Goal: Task Accomplishment & Management: Manage account settings

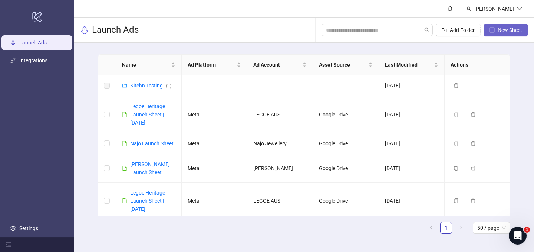
click at [511, 30] on span "New Sheet" at bounding box center [510, 30] width 24 height 6
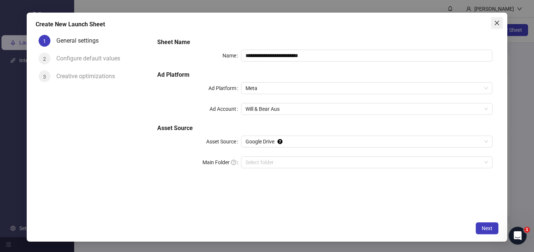
click at [498, 20] on icon "close" at bounding box center [497, 23] width 6 height 6
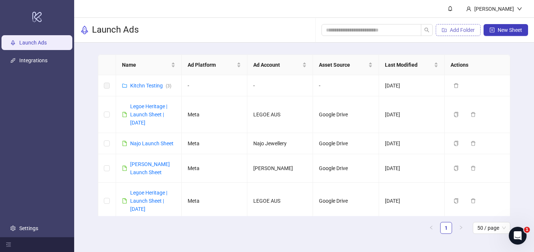
click at [457, 30] on span "Add Folder" at bounding box center [462, 30] width 25 height 6
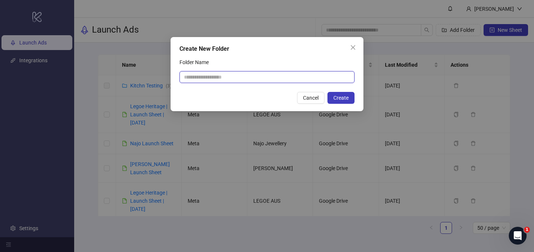
click at [329, 79] on input "Folder Name" at bounding box center [266, 77] width 175 height 12
type input "****"
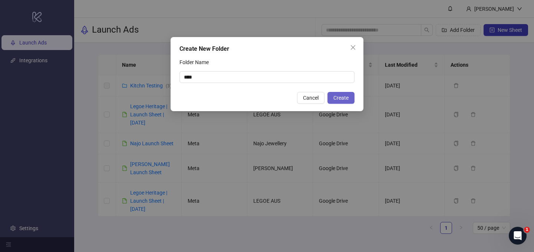
click at [347, 96] on span "Create" at bounding box center [340, 98] width 15 height 6
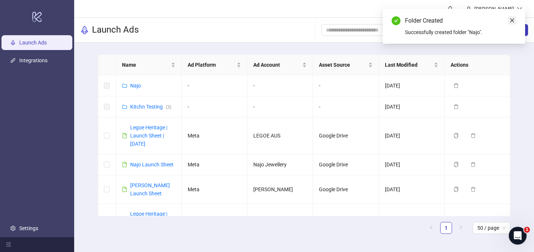
click at [512, 20] on icon "close" at bounding box center [512, 21] width 4 height 4
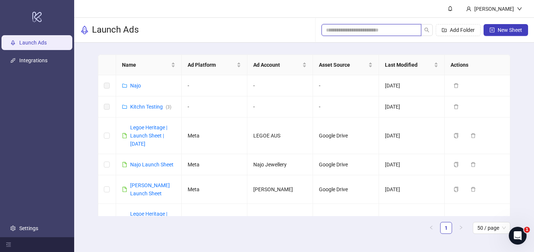
click at [387, 28] on input "search" at bounding box center [368, 30] width 85 height 8
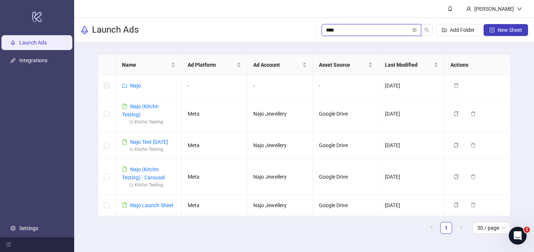
type input "****"
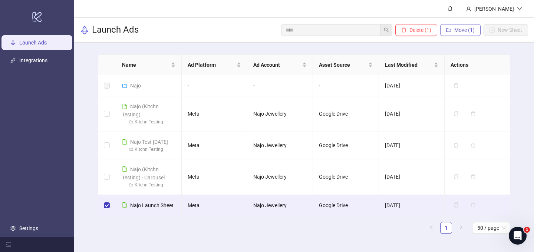
click at [471, 29] on span "Move (1)" at bounding box center [464, 30] width 20 height 6
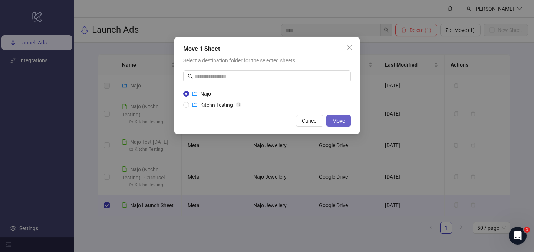
click at [337, 119] on span "Move" at bounding box center [338, 121] width 13 height 6
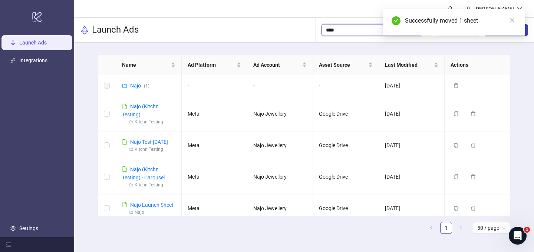
click at [351, 27] on input "****" at bounding box center [368, 30] width 85 height 8
click at [47, 40] on link "Launch Ads" at bounding box center [32, 43] width 27 height 6
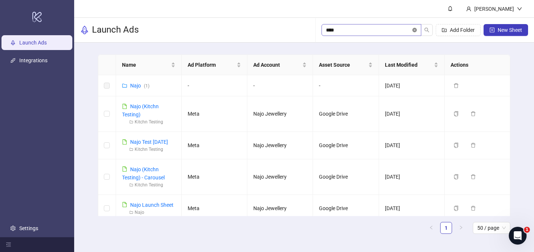
click at [413, 30] on icon "close-circle" at bounding box center [414, 30] width 4 height 4
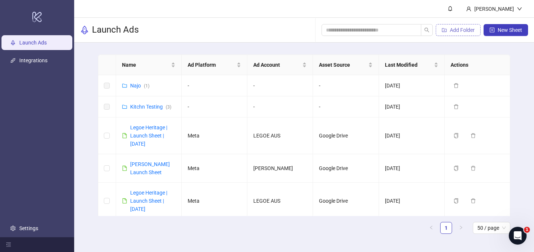
click at [465, 28] on span "Add Folder" at bounding box center [462, 30] width 25 height 6
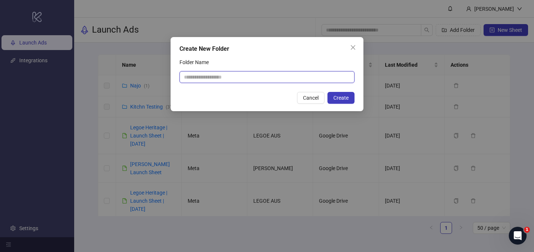
click at [299, 76] on input "Folder Name" at bounding box center [266, 77] width 175 height 12
type input "**********"
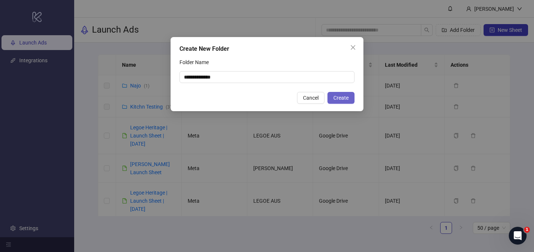
click at [343, 101] on button "Create" at bounding box center [340, 98] width 27 height 12
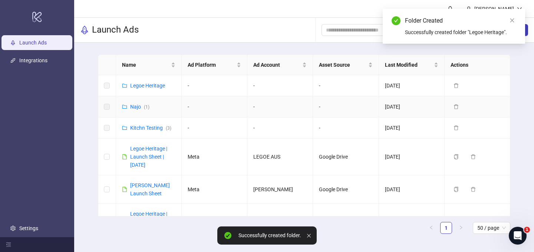
click at [343, 101] on td "-" at bounding box center [346, 106] width 66 height 21
click at [352, 31] on input "search" at bounding box center [368, 30] width 85 height 8
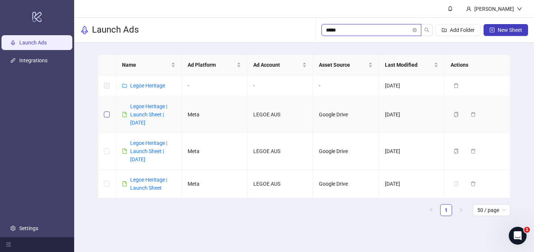
type input "*****"
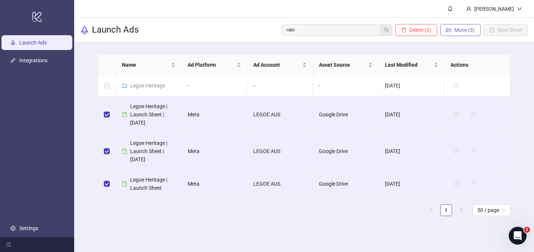
click at [456, 31] on span "Move (3)" at bounding box center [464, 30] width 20 height 6
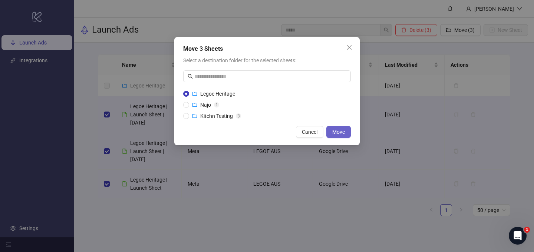
click at [337, 133] on span "Move" at bounding box center [338, 132] width 13 height 6
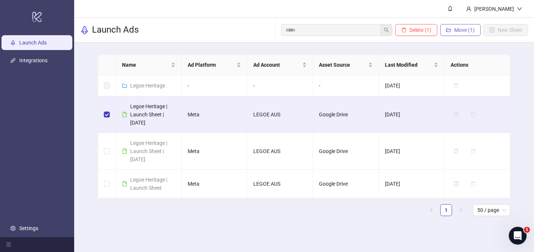
click at [455, 31] on span "Move (1)" at bounding box center [464, 30] width 20 height 6
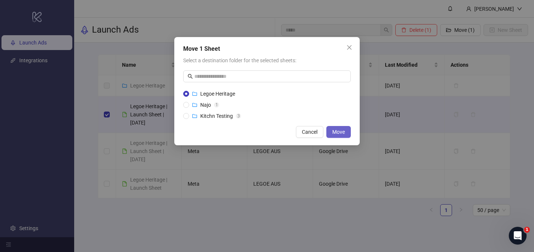
click at [339, 134] on span "Move" at bounding box center [338, 132] width 13 height 6
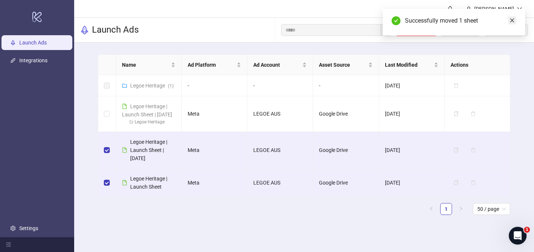
click at [512, 22] on icon "close" at bounding box center [511, 20] width 5 height 5
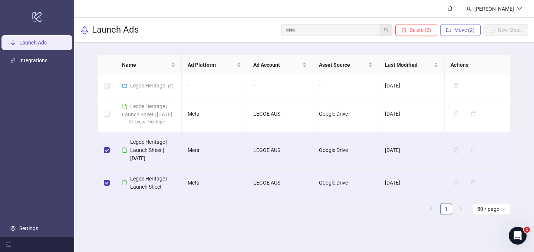
click at [453, 30] on button "Move (2)" at bounding box center [460, 30] width 40 height 12
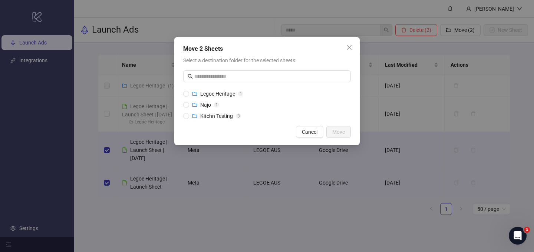
click at [181, 96] on div "Move 2 Sheets Select a destination folder for the selected sheets: Legoe Herita…" at bounding box center [266, 91] width 185 height 108
click at [334, 135] on button "Move" at bounding box center [338, 132] width 24 height 12
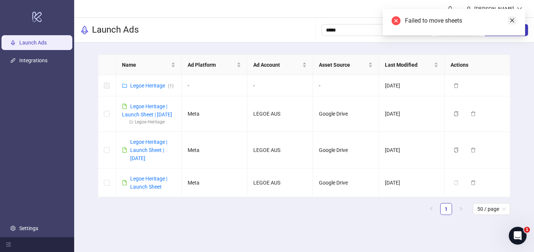
click at [511, 20] on icon "close" at bounding box center [511, 20] width 5 height 5
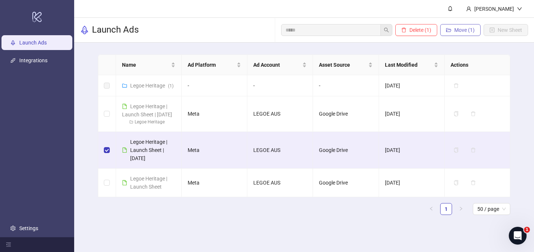
click at [458, 28] on span "Move (1)" at bounding box center [464, 30] width 20 height 6
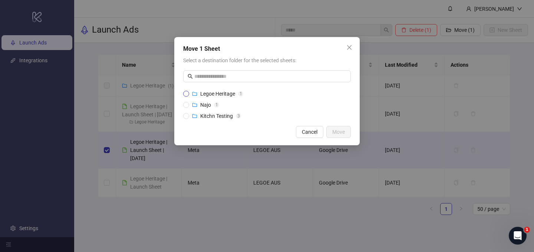
click at [212, 96] on span "Legoe Heritage" at bounding box center [217, 94] width 35 height 6
click at [342, 130] on span "Move" at bounding box center [338, 132] width 13 height 6
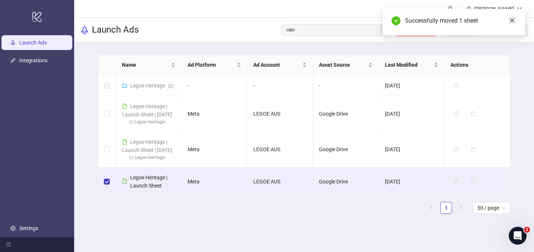
click at [513, 19] on icon "close" at bounding box center [511, 20] width 5 height 5
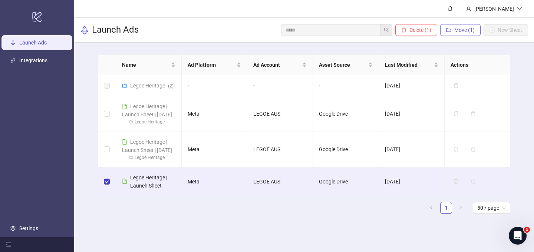
click at [459, 27] on span "Move (1)" at bounding box center [464, 30] width 20 height 6
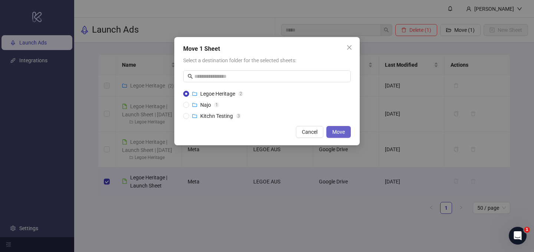
click at [333, 134] on span "Move" at bounding box center [338, 132] width 13 height 6
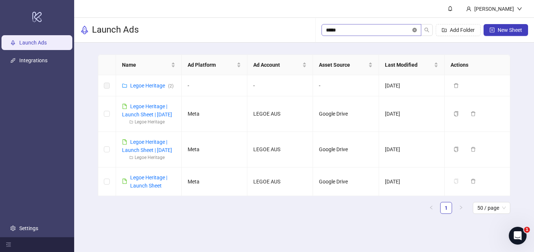
click at [413, 29] on icon "close-circle" at bounding box center [414, 30] width 4 height 4
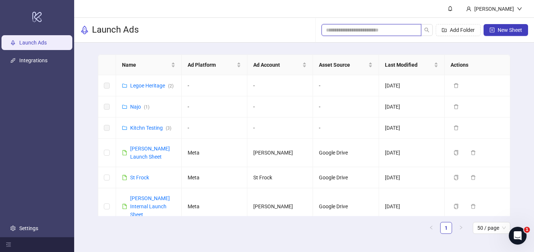
click at [377, 33] on input "search" at bounding box center [368, 30] width 85 height 8
click at [462, 29] on span "Add Folder" at bounding box center [462, 30] width 25 height 6
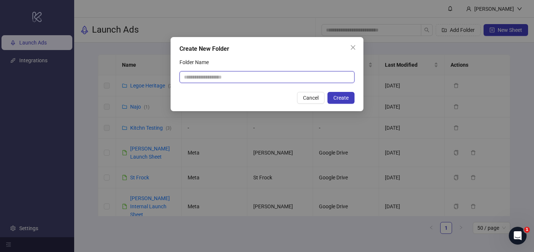
click at [314, 81] on input "Folder Name" at bounding box center [266, 77] width 175 height 12
type input "**********"
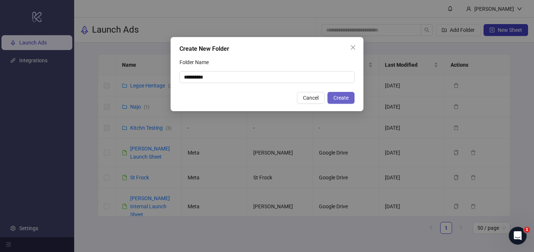
click at [353, 98] on button "Create" at bounding box center [340, 98] width 27 height 12
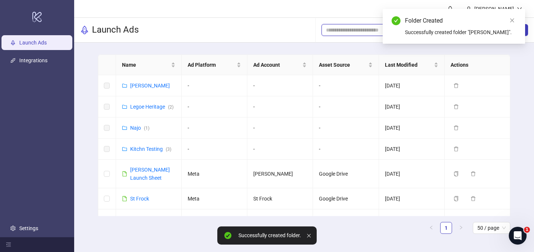
click at [343, 27] on input "search" at bounding box center [368, 30] width 85 height 8
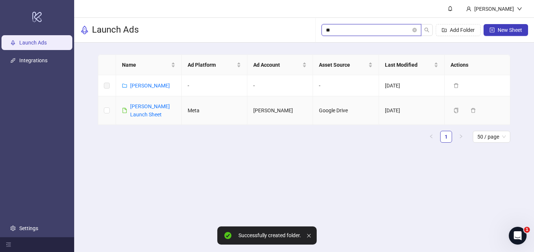
type input "**"
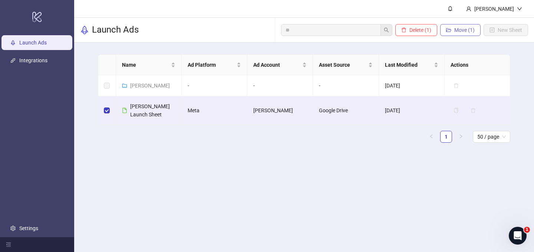
click at [466, 32] on span "Move (1)" at bounding box center [464, 30] width 20 height 6
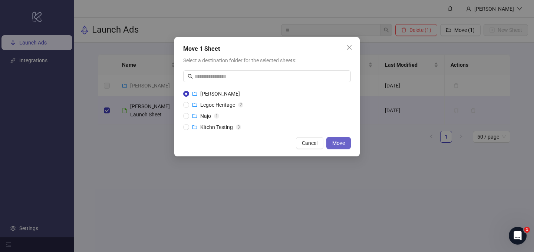
click at [339, 143] on span "Move" at bounding box center [338, 143] width 13 height 6
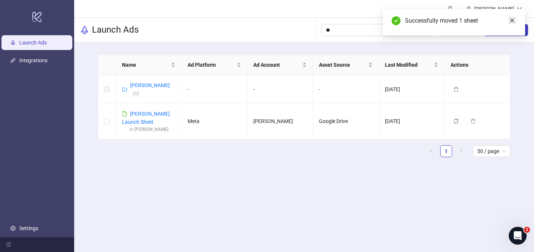
click at [508, 22] on link "Close" at bounding box center [512, 20] width 8 height 8
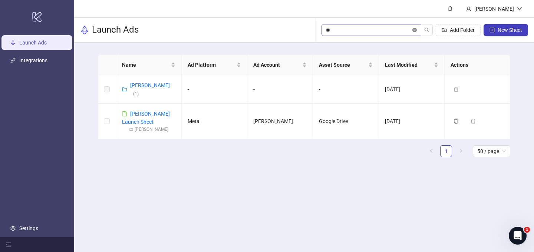
click at [413, 29] on icon "close-circle" at bounding box center [414, 30] width 4 height 4
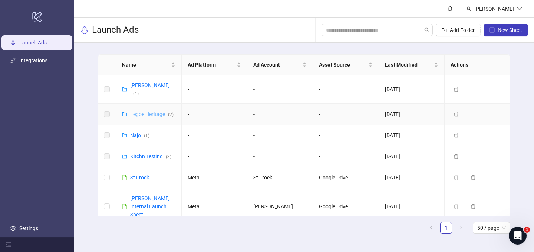
click at [145, 111] on link "Legoe Heritage ( 2 )" at bounding box center [151, 114] width 43 height 6
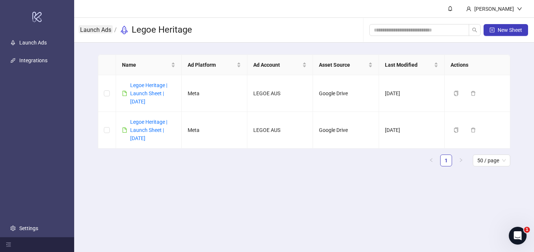
click at [96, 30] on link "Launch Ads" at bounding box center [96, 29] width 34 height 8
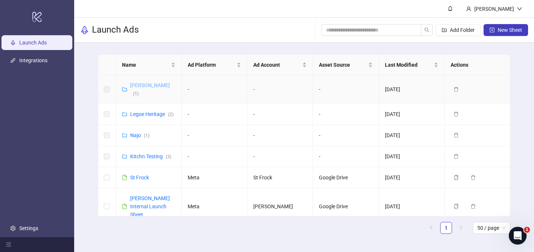
click at [139, 86] on link "[PERSON_NAME] ( 1 )" at bounding box center [150, 89] width 40 height 14
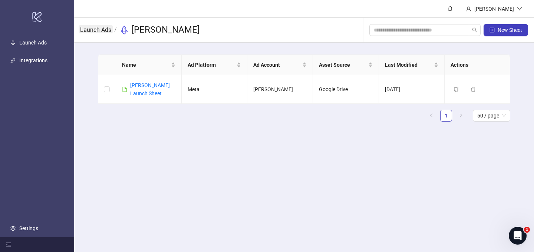
click at [99, 30] on link "Launch Ads" at bounding box center [96, 29] width 34 height 8
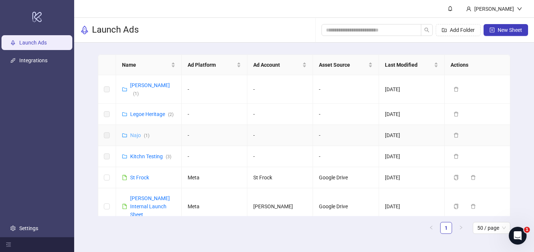
click at [135, 132] on link "Najo ( 1 )" at bounding box center [139, 135] width 19 height 6
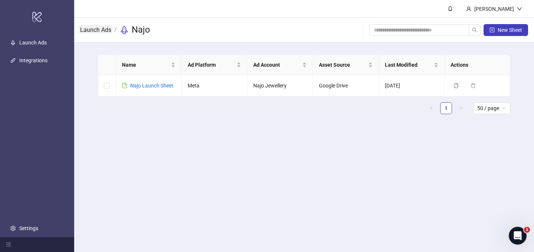
click at [98, 31] on link "Launch Ads" at bounding box center [96, 29] width 34 height 8
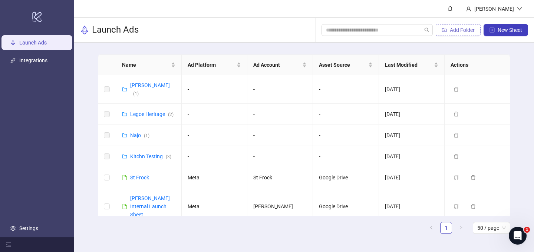
click at [458, 30] on span "Add Folder" at bounding box center [462, 30] width 25 height 6
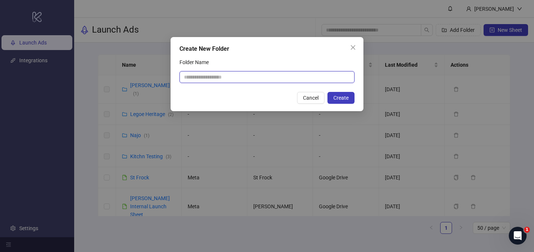
click at [258, 80] on input "Folder Name" at bounding box center [266, 77] width 175 height 12
type input "********"
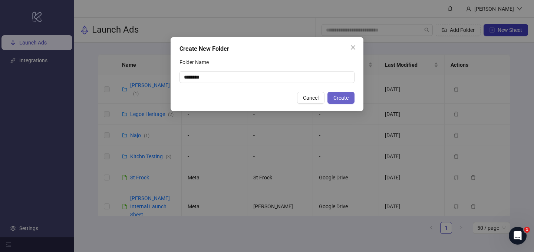
click at [341, 99] on span "Create" at bounding box center [340, 98] width 15 height 6
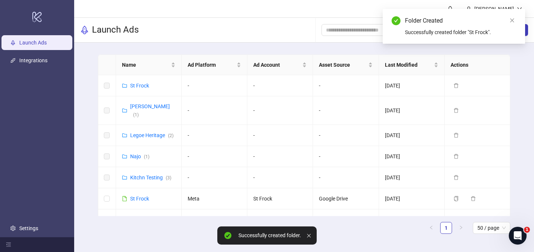
click at [358, 23] on div "Add Folder New Sheet" at bounding box center [424, 30] width 207 height 24
click at [353, 31] on input "search" at bounding box center [368, 30] width 85 height 8
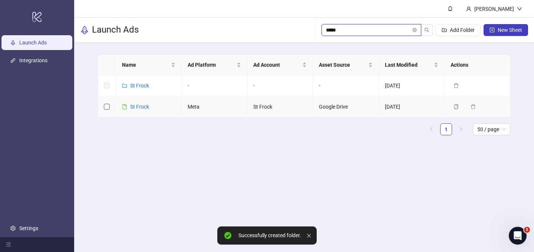
type input "*****"
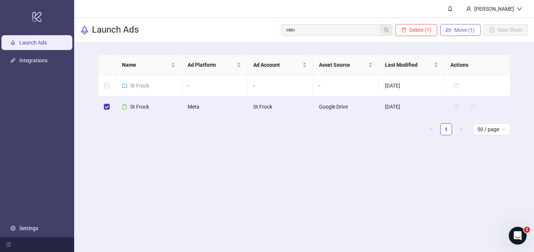
click at [454, 32] on span "Move (1)" at bounding box center [464, 30] width 20 height 6
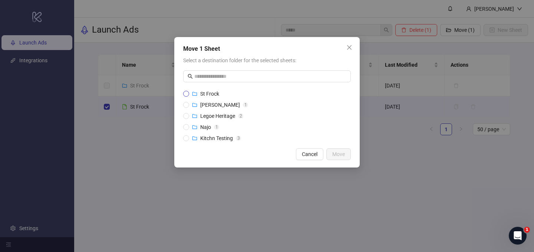
click at [206, 95] on span "St Frock" at bounding box center [209, 94] width 19 height 6
click at [340, 152] on span "Move" at bounding box center [338, 154] width 13 height 6
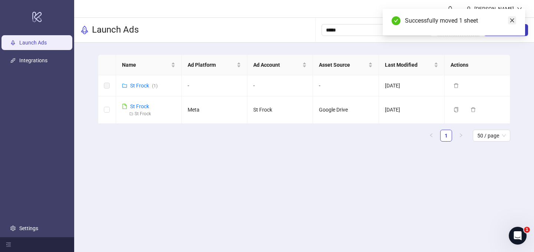
click at [514, 22] on icon "close" at bounding box center [511, 20] width 5 height 5
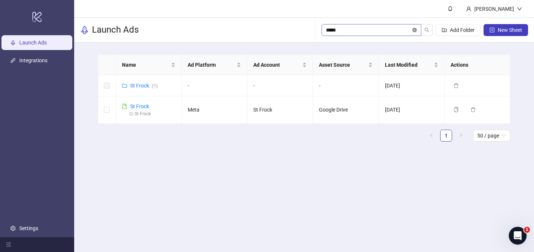
click at [415, 29] on icon "close-circle" at bounding box center [414, 30] width 4 height 4
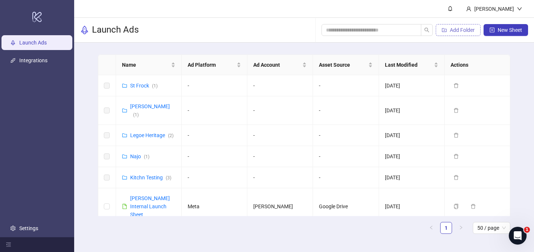
click at [452, 26] on button "Add Folder" at bounding box center [458, 30] width 45 height 12
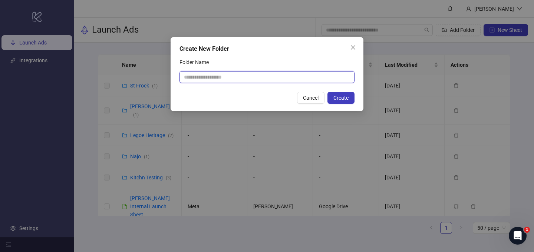
click at [221, 75] on input "Folder Name" at bounding box center [266, 77] width 175 height 12
type input "*****"
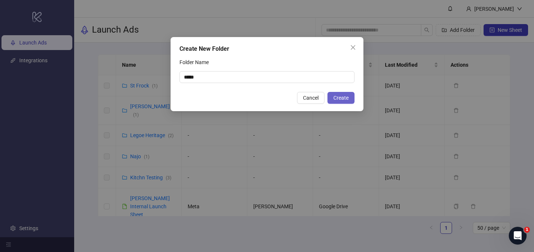
click at [339, 94] on button "Create" at bounding box center [340, 98] width 27 height 12
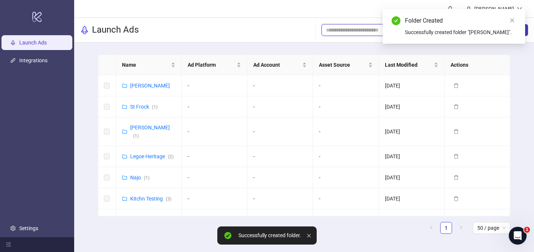
click at [351, 32] on input "search" at bounding box center [368, 30] width 85 height 8
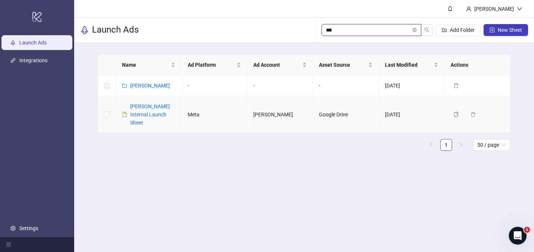
type input "***"
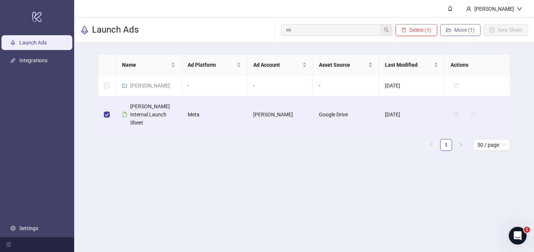
click at [464, 30] on span "Move (1)" at bounding box center [464, 30] width 20 height 6
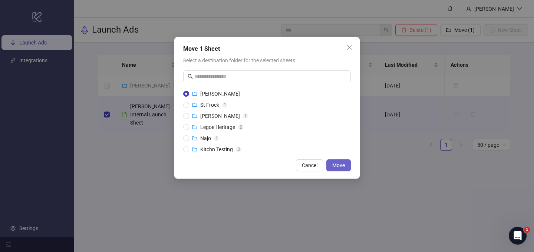
click at [342, 168] on span "Move" at bounding box center [338, 165] width 13 height 6
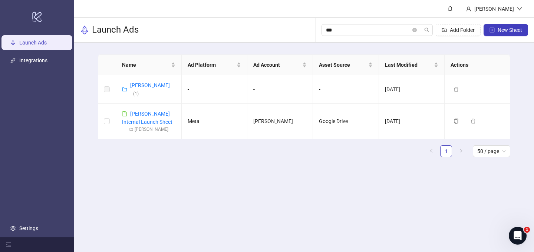
click at [174, 169] on main "[PERSON_NAME] Launch Ads *** Add Folder New Sheet Name Ad Platform Ad Account A…" at bounding box center [304, 126] width 460 height 252
click at [414, 29] on icon "close-circle" at bounding box center [414, 30] width 4 height 4
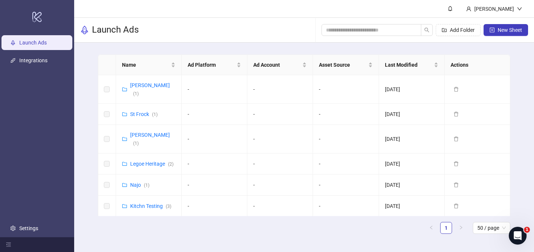
click at [244, 18] on div "Launch Ads Add Folder New Sheet" at bounding box center [304, 30] width 460 height 25
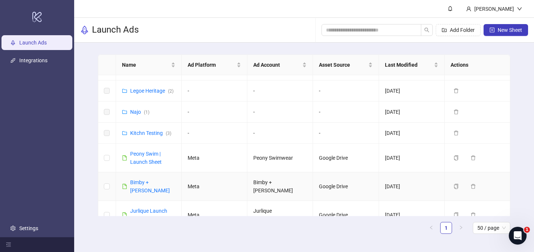
scroll to position [73, 0]
click at [459, 29] on span "Add Folder" at bounding box center [462, 30] width 25 height 6
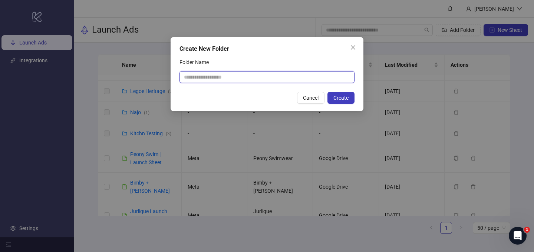
click at [211, 76] on input "Folder Name" at bounding box center [266, 77] width 175 height 12
type input "**********"
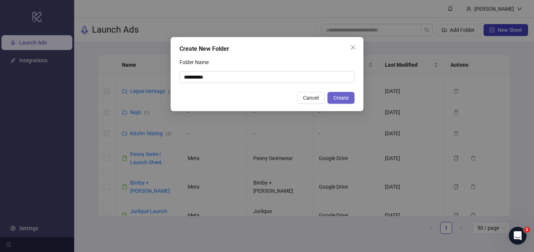
click at [336, 96] on span "Create" at bounding box center [340, 98] width 15 height 6
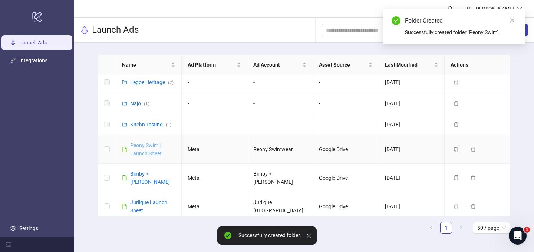
scroll to position [112, 0]
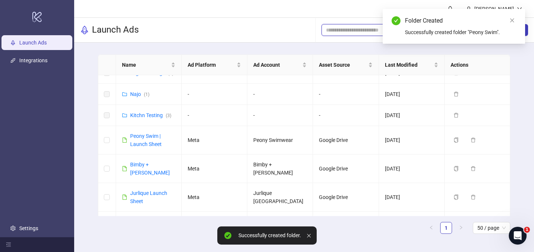
click at [361, 30] on input "search" at bounding box center [368, 30] width 85 height 8
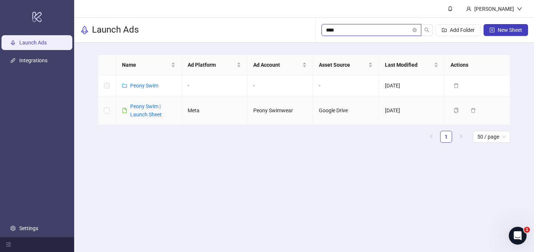
type input "****"
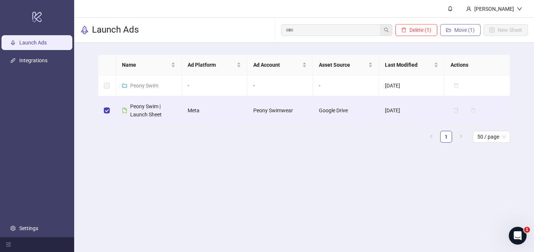
click at [461, 31] on span "Move (1)" at bounding box center [464, 30] width 20 height 6
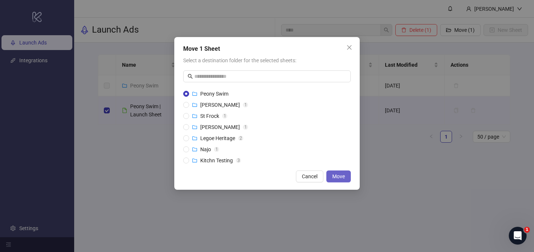
click at [339, 177] on span "Move" at bounding box center [338, 177] width 13 height 6
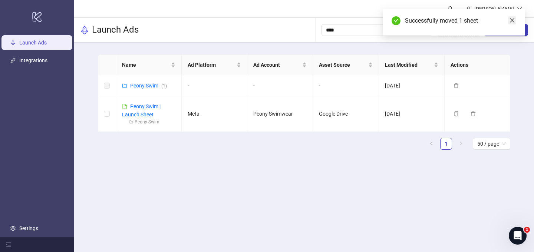
click at [512, 18] on icon "close" at bounding box center [511, 20] width 5 height 5
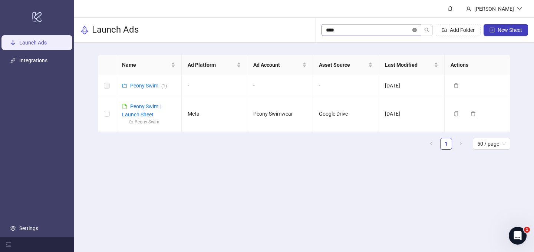
click at [416, 29] on icon "close-circle" at bounding box center [414, 30] width 4 height 4
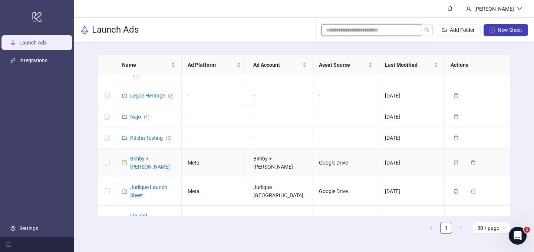
scroll to position [90, 0]
click at [462, 30] on span "Add Folder" at bounding box center [462, 30] width 25 height 6
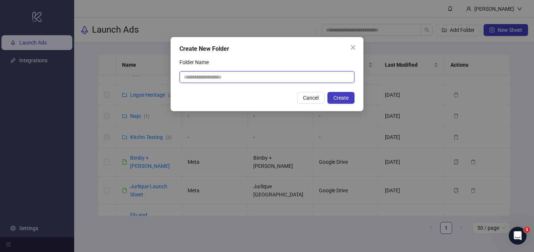
click at [320, 76] on input "Folder Name" at bounding box center [266, 77] width 175 height 12
type input "**********"
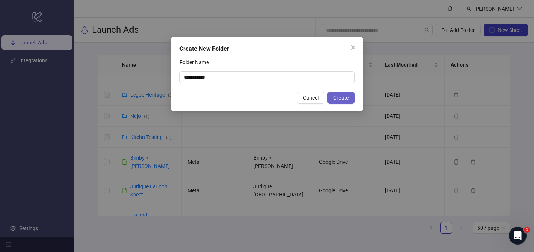
click at [343, 96] on span "Create" at bounding box center [340, 98] width 15 height 6
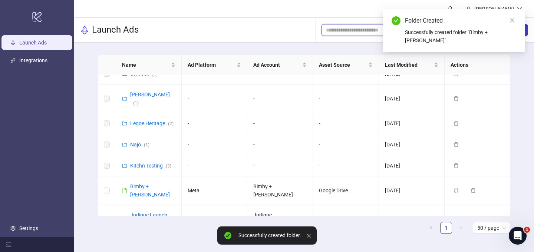
click at [359, 31] on input "search" at bounding box center [368, 30] width 85 height 8
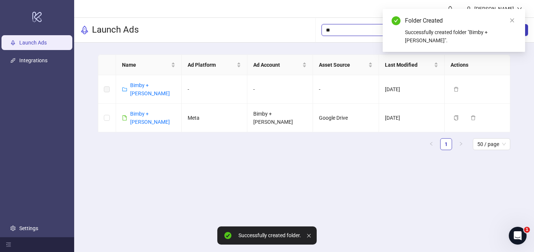
scroll to position [0, 0]
type input "***"
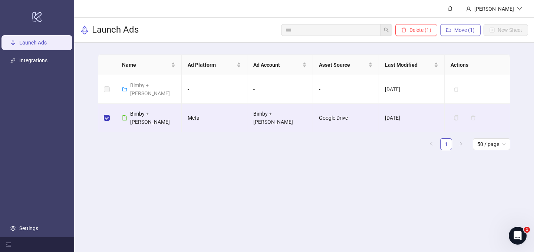
click at [454, 26] on button "Move (1)" at bounding box center [460, 30] width 40 height 12
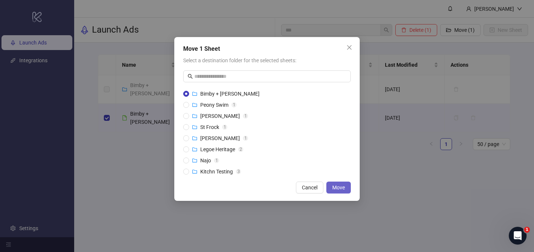
click at [334, 188] on span "Move" at bounding box center [338, 188] width 13 height 6
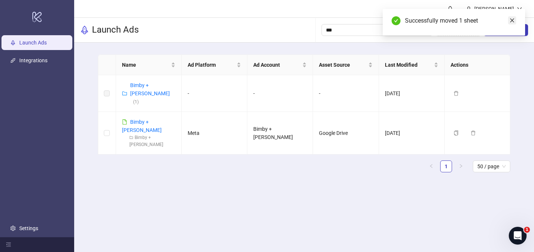
click at [511, 21] on icon "close" at bounding box center [512, 21] width 4 height 4
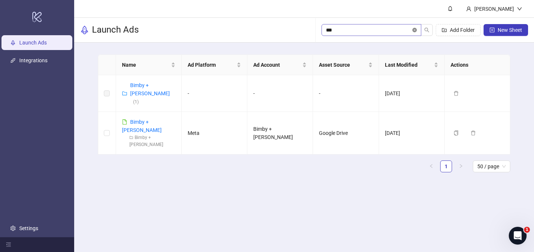
click at [414, 30] on icon "close-circle" at bounding box center [414, 30] width 4 height 4
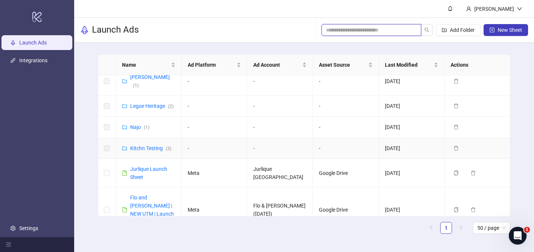
scroll to position [123, 0]
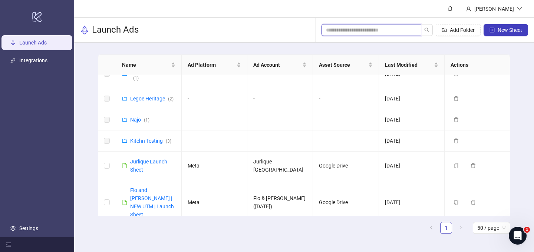
click at [359, 32] on input "search" at bounding box center [368, 30] width 85 height 8
click at [365, 31] on input "search" at bounding box center [368, 30] width 85 height 8
click at [454, 32] on span "Add Folder" at bounding box center [462, 30] width 25 height 6
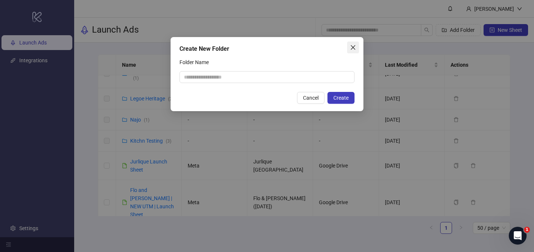
click at [353, 48] on icon "close" at bounding box center [353, 47] width 6 height 6
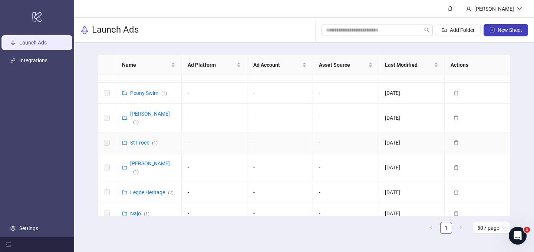
scroll to position [37, 0]
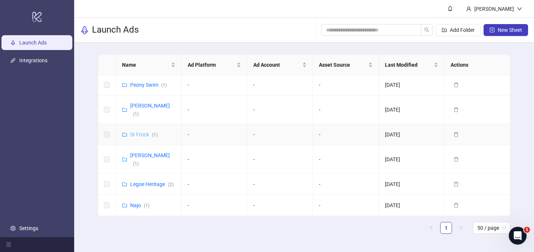
click at [140, 132] on link "St Frock ( 1 )" at bounding box center [143, 135] width 27 height 6
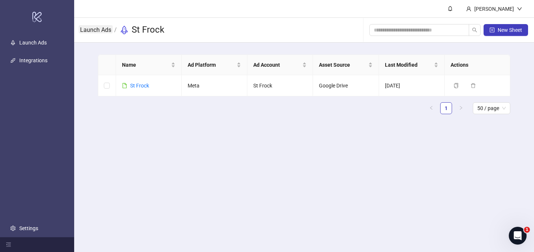
click at [102, 29] on link "Launch Ads" at bounding box center [96, 29] width 34 height 8
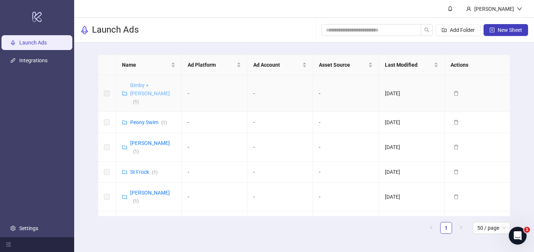
click at [146, 87] on link "Bimby + [PERSON_NAME] ( 1 )" at bounding box center [150, 93] width 40 height 22
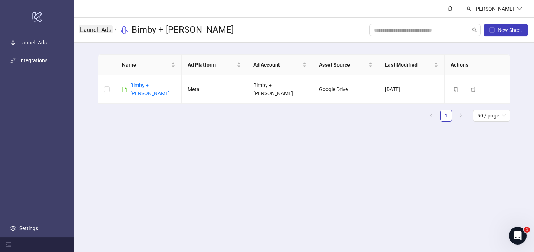
click at [103, 30] on link "Launch Ads" at bounding box center [96, 29] width 34 height 8
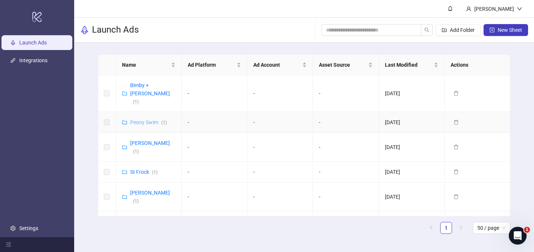
click at [136, 119] on link "Peony Swim ( 1 )" at bounding box center [148, 122] width 37 height 6
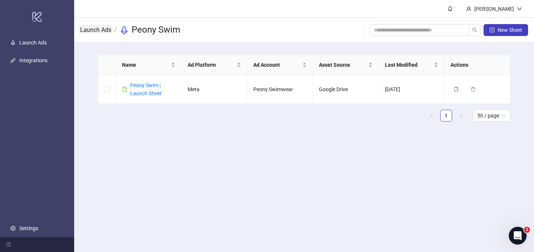
click at [100, 31] on link "Launch Ads" at bounding box center [96, 29] width 34 height 8
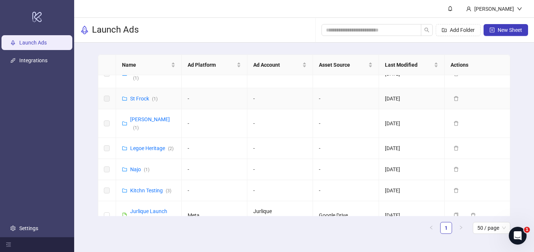
scroll to position [101, 0]
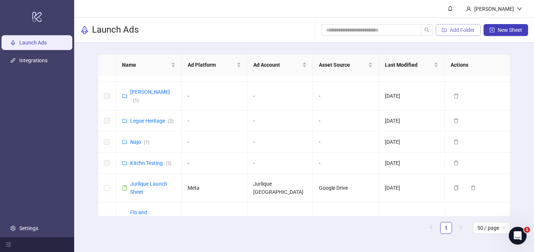
click at [450, 29] on span "Add Folder" at bounding box center [462, 30] width 25 height 6
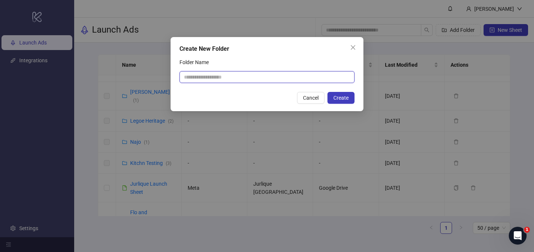
click at [193, 81] on input "Folder Name" at bounding box center [266, 77] width 175 height 12
type input "********"
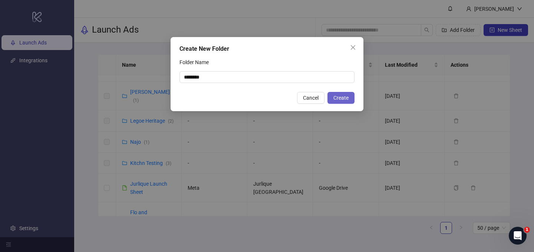
click at [346, 98] on span "Create" at bounding box center [340, 98] width 15 height 6
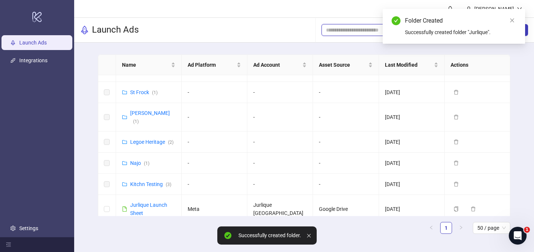
click at [354, 30] on input "search" at bounding box center [368, 30] width 85 height 8
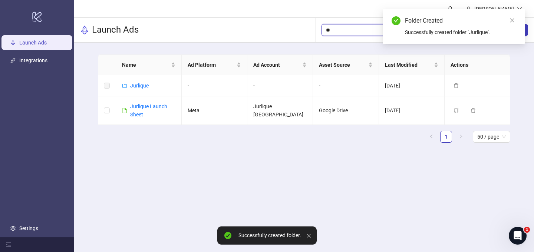
scroll to position [0, 0]
type input "***"
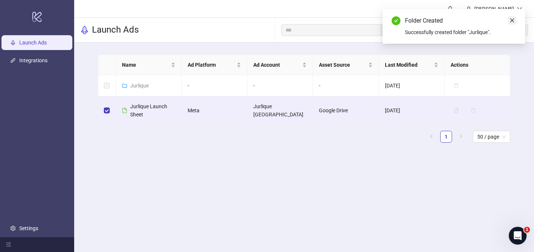
click at [508, 21] on link "Close" at bounding box center [512, 20] width 8 height 8
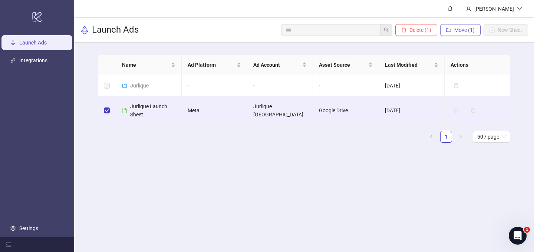
click at [462, 30] on span "Move (1)" at bounding box center [464, 30] width 20 height 6
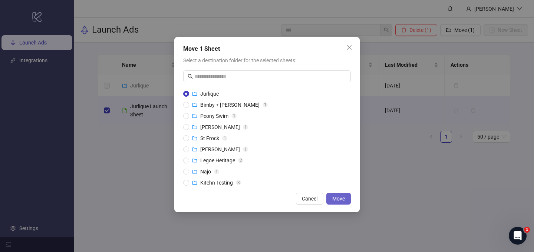
click at [338, 198] on span "Move" at bounding box center [338, 199] width 13 height 6
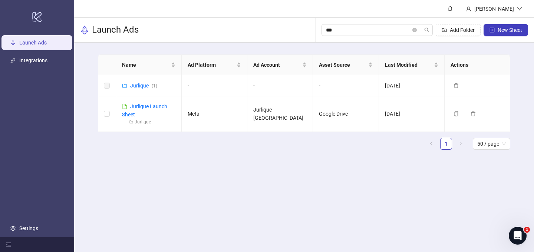
click at [44, 42] on link "Launch Ads" at bounding box center [32, 43] width 27 height 6
click at [413, 29] on icon "close-circle" at bounding box center [414, 30] width 4 height 4
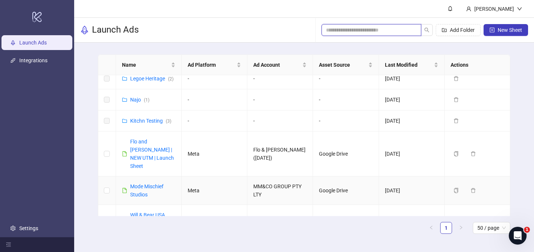
scroll to position [167, 0]
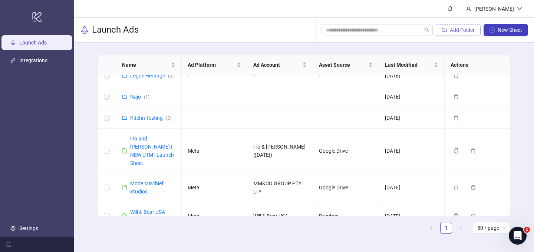
click at [460, 32] on span "Add Folder" at bounding box center [462, 30] width 25 height 6
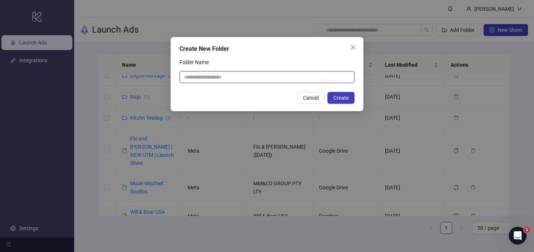
click at [212, 80] on input "Folder Name" at bounding box center [266, 77] width 175 height 12
type input "**********"
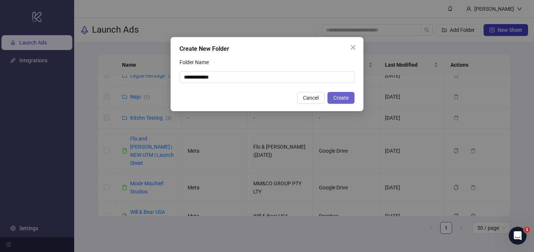
click at [337, 102] on button "Create" at bounding box center [340, 98] width 27 height 12
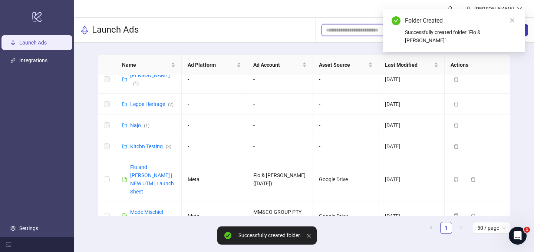
click at [359, 29] on input "search" at bounding box center [368, 30] width 85 height 8
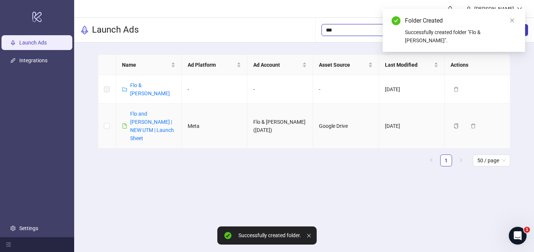
type input "***"
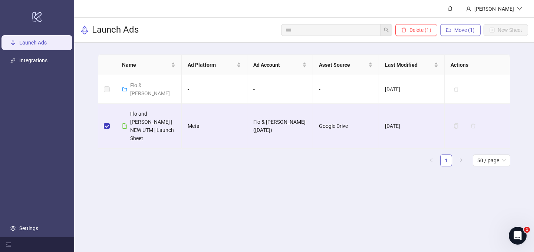
click at [457, 33] on button "Move (1)" at bounding box center [460, 30] width 40 height 12
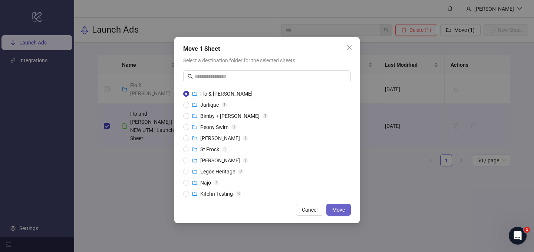
click at [339, 207] on span "Move" at bounding box center [338, 210] width 13 height 6
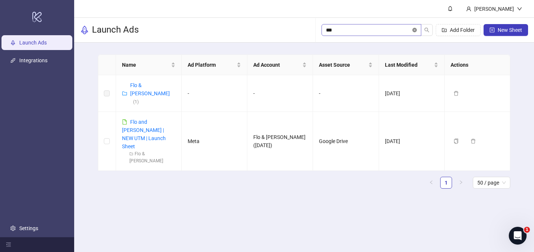
click at [413, 29] on icon "close-circle" at bounding box center [414, 30] width 4 height 4
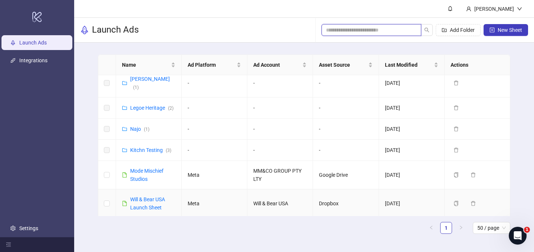
scroll to position [183, 0]
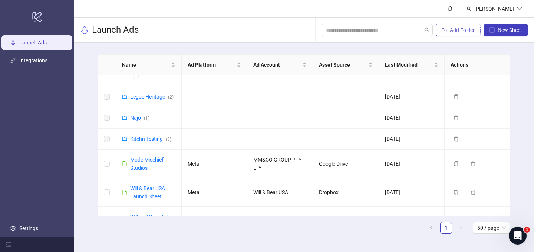
click at [464, 28] on span "Add Folder" at bounding box center [462, 30] width 25 height 6
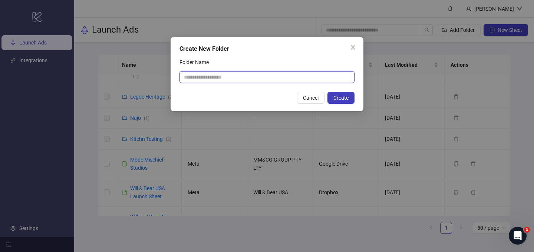
click at [222, 79] on input "Folder Name" at bounding box center [266, 77] width 175 height 12
type input "**********"
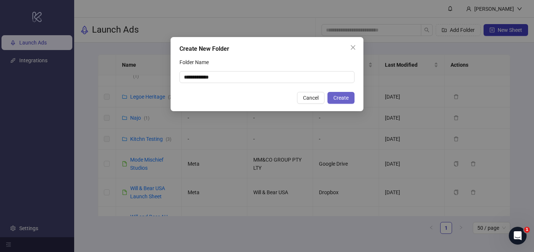
click at [344, 100] on span "Create" at bounding box center [340, 98] width 15 height 6
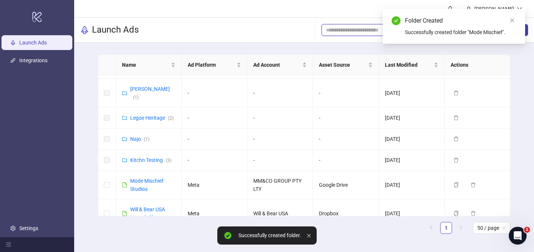
click at [358, 27] on input "search" at bounding box center [368, 30] width 85 height 8
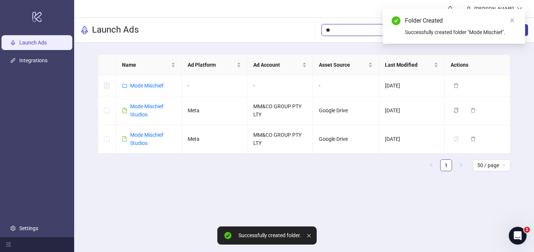
scroll to position [0, 0]
type input "***"
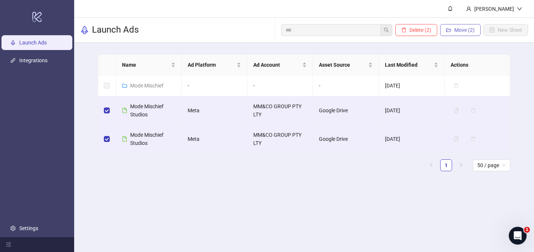
click at [462, 29] on span "Move (2)" at bounding box center [464, 30] width 20 height 6
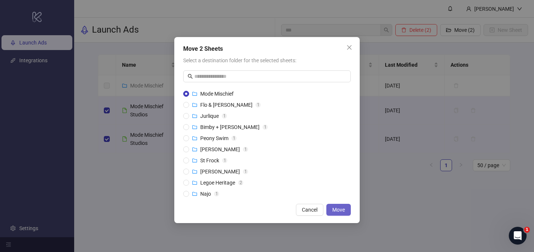
click at [341, 211] on span "Move" at bounding box center [338, 210] width 13 height 6
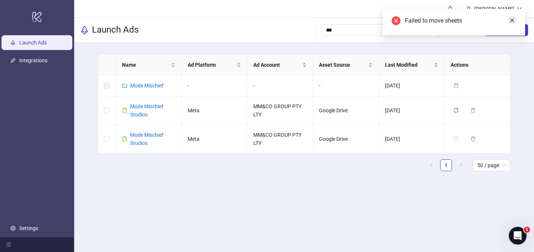
click at [511, 22] on icon "close" at bounding box center [511, 20] width 5 height 5
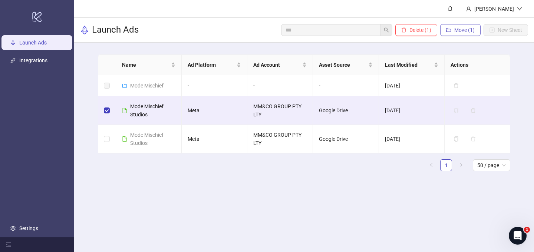
click at [449, 31] on icon "folder-open" at bounding box center [448, 30] width 5 height 4
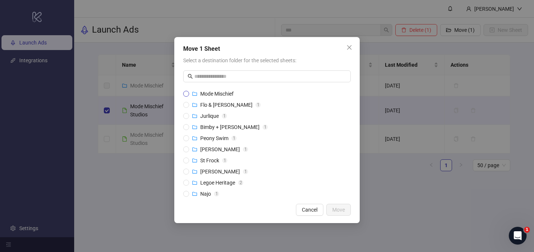
click at [212, 95] on span "Mode Mischief" at bounding box center [216, 94] width 33 height 6
click at [341, 211] on span "Move" at bounding box center [338, 210] width 13 height 6
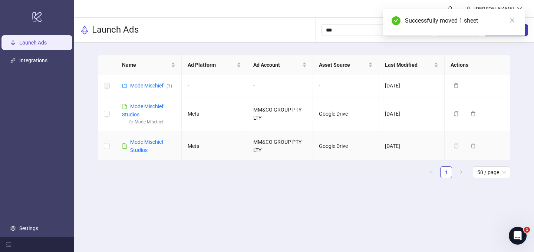
click at [110, 146] on td at bounding box center [107, 146] width 18 height 29
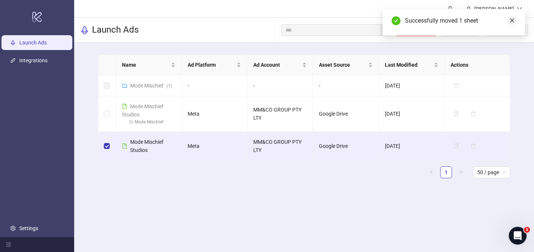
click at [513, 19] on icon "close" at bounding box center [512, 21] width 4 height 4
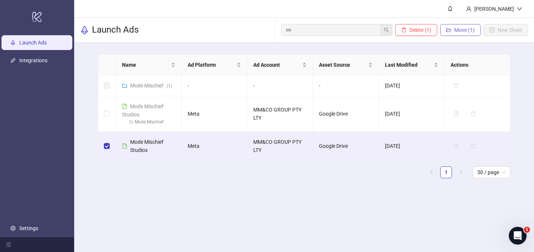
click at [457, 29] on span "Move (1)" at bounding box center [464, 30] width 20 height 6
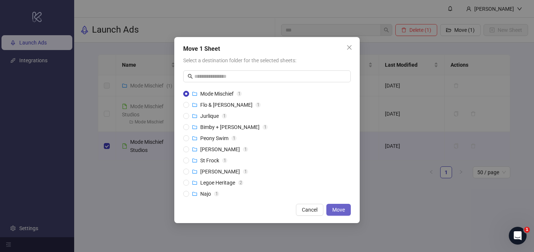
click at [337, 207] on span "Move" at bounding box center [338, 210] width 13 height 6
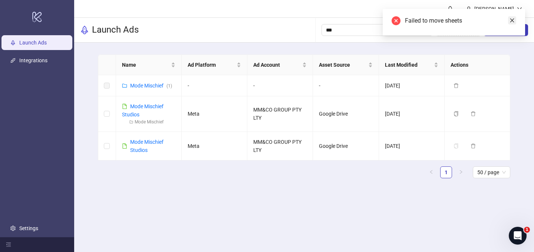
click at [509, 21] on icon "close" at bounding box center [511, 20] width 5 height 5
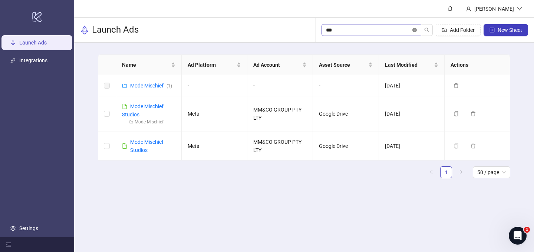
click at [415, 28] on icon "close-circle" at bounding box center [414, 30] width 4 height 4
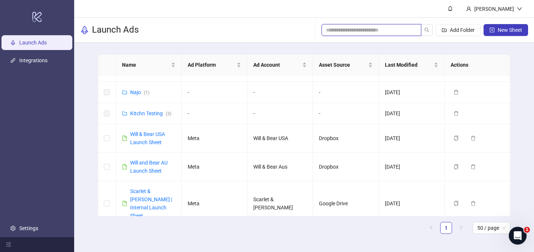
scroll to position [228, 0]
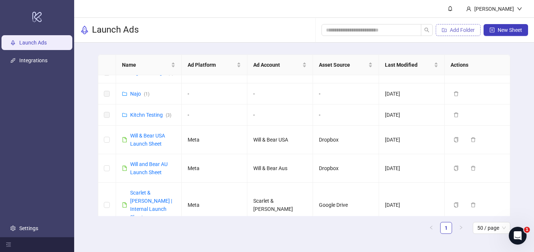
click at [452, 30] on span "Add Folder" at bounding box center [462, 30] width 25 height 6
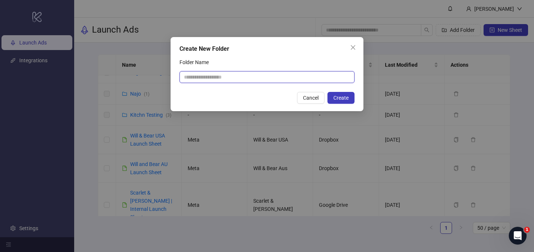
click at [348, 77] on input "Folder Name" at bounding box center [266, 77] width 175 height 12
type input "**********"
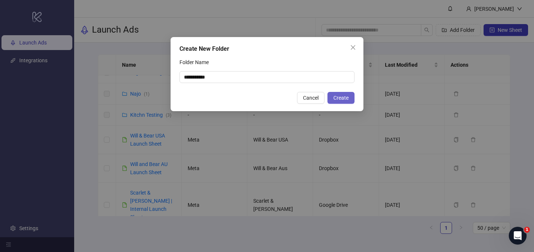
click at [342, 102] on button "Create" at bounding box center [340, 98] width 27 height 12
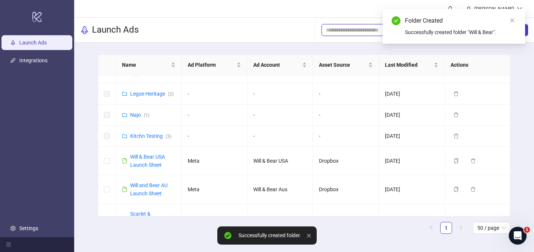
click at [355, 33] on input "search" at bounding box center [368, 30] width 85 height 8
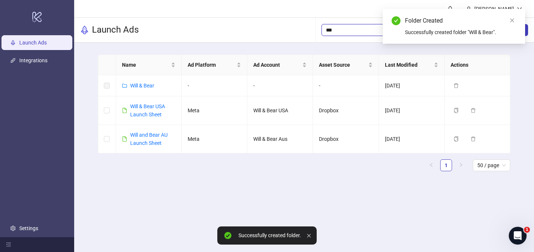
scroll to position [0, 0]
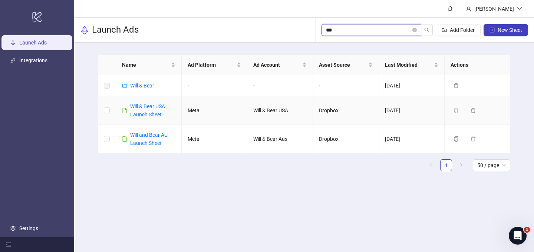
type input "***"
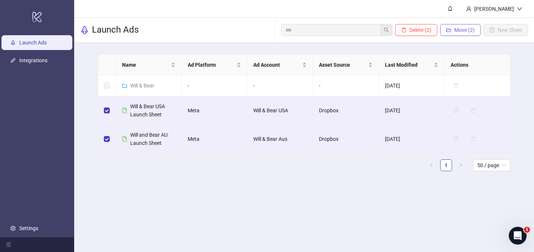
click at [452, 29] on button "Move (2)" at bounding box center [460, 30] width 40 height 12
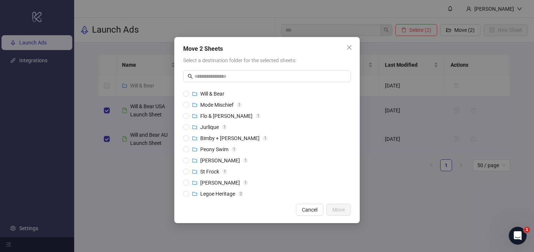
click at [182, 91] on div "Move 2 Sheets Select a destination folder for the selected sheets: Will & Bear …" at bounding box center [266, 130] width 185 height 186
click at [340, 207] on span "Move" at bounding box center [338, 210] width 13 height 6
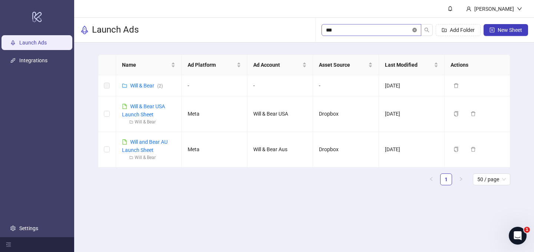
click at [413, 29] on icon "close-circle" at bounding box center [414, 30] width 4 height 4
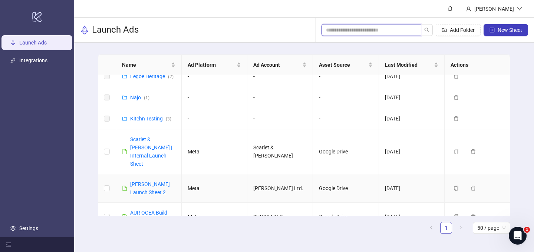
scroll to position [250, 0]
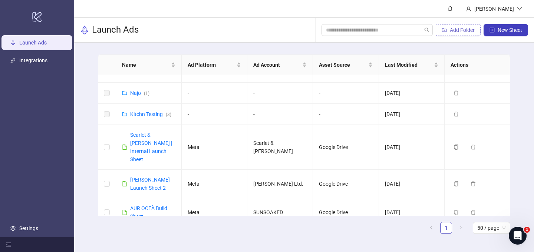
click at [450, 31] on span "Add Folder" at bounding box center [462, 30] width 25 height 6
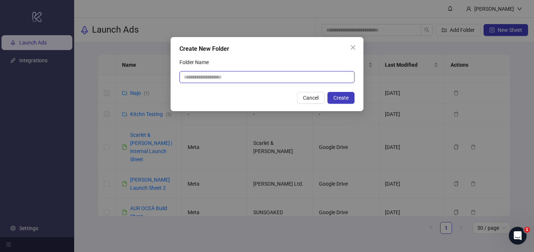
click at [228, 79] on input "Folder Name" at bounding box center [266, 77] width 175 height 12
type input "**********"
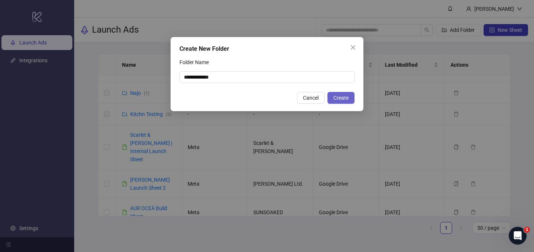
click at [342, 100] on span "Create" at bounding box center [340, 98] width 15 height 6
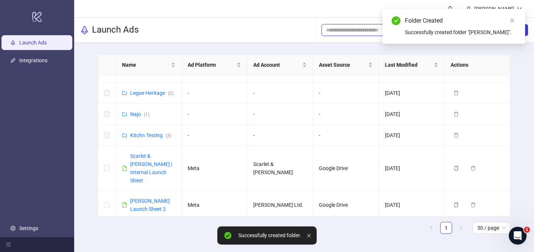
click at [357, 31] on input "search" at bounding box center [368, 30] width 85 height 8
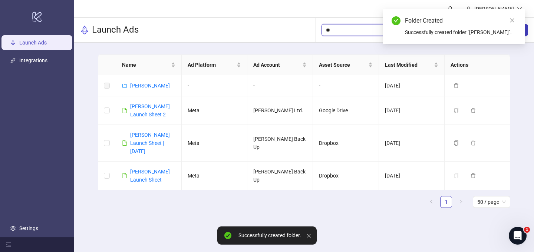
scroll to position [0, 0]
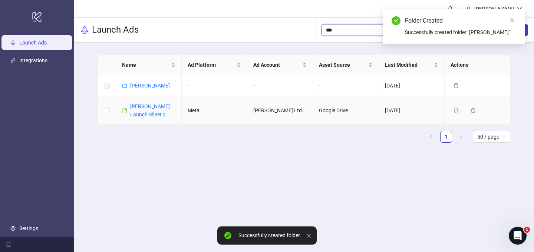
type input "***"
click at [110, 110] on td at bounding box center [107, 110] width 18 height 29
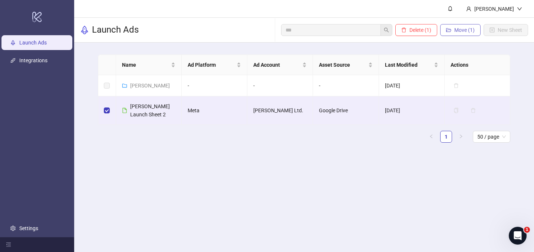
click at [455, 29] on span "Move (1)" at bounding box center [464, 30] width 20 height 6
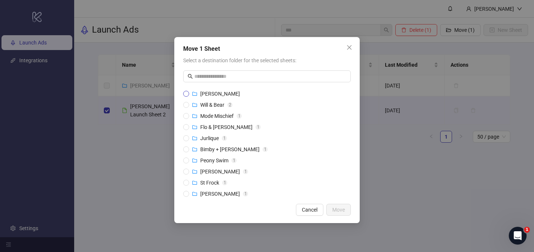
click at [202, 93] on span "[PERSON_NAME]" at bounding box center [220, 94] width 40 height 6
click at [344, 206] on button "Move" at bounding box center [338, 210] width 24 height 12
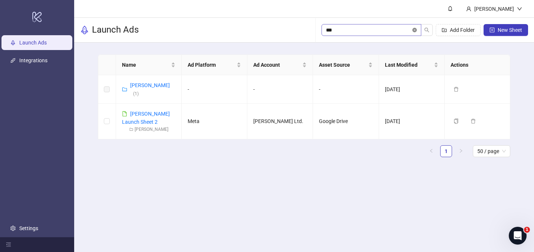
click at [414, 28] on icon "close-circle" at bounding box center [414, 30] width 4 height 4
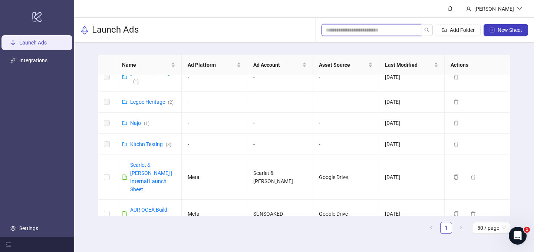
scroll to position [246, 0]
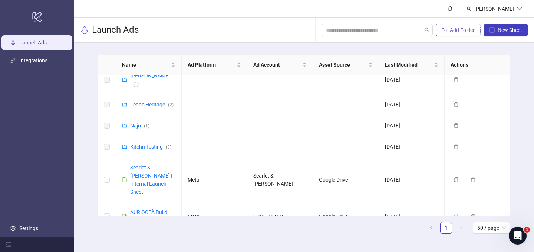
click at [458, 32] on span "Add Folder" at bounding box center [462, 30] width 25 height 6
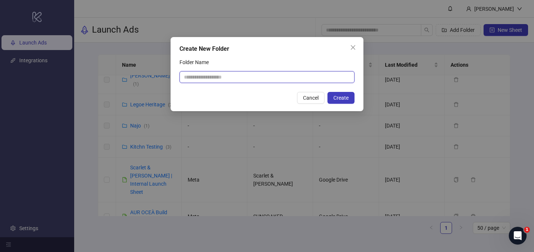
click at [260, 74] on input "Folder Name" at bounding box center [266, 77] width 175 height 12
type input "**********"
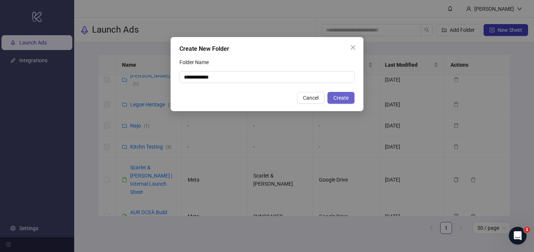
click at [343, 99] on span "Create" at bounding box center [340, 98] width 15 height 6
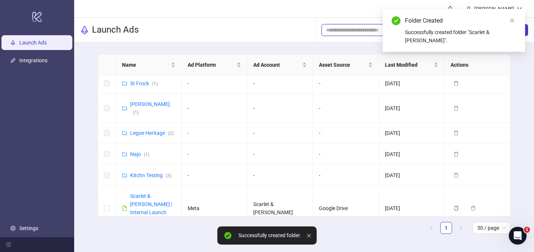
click at [351, 29] on input "search" at bounding box center [368, 30] width 85 height 8
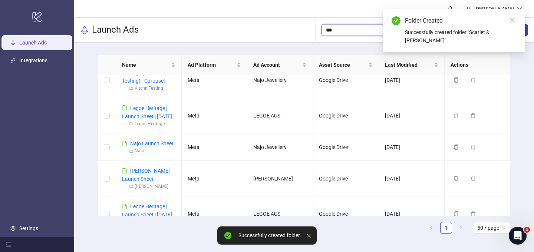
scroll to position [0, 0]
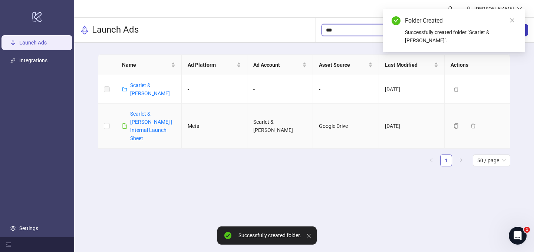
type input "***"
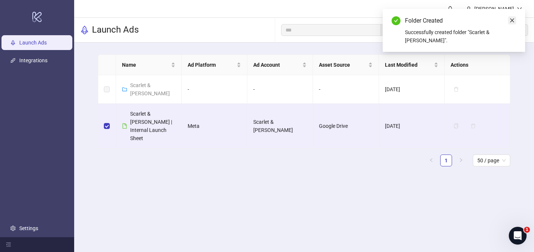
click at [511, 21] on icon "close" at bounding box center [512, 21] width 4 height 4
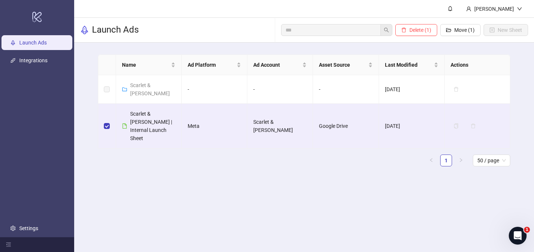
click at [460, 22] on div "*** Delete (1) Move (1) New Sheet" at bounding box center [404, 30] width 247 height 24
click at [458, 33] on button "Move (1)" at bounding box center [460, 30] width 40 height 12
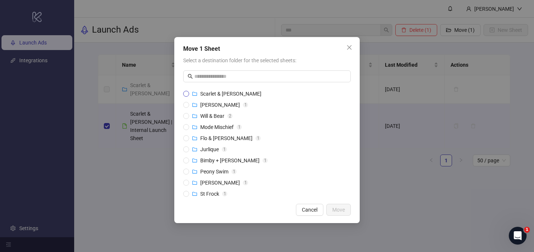
click at [203, 92] on span "Scarlet & [PERSON_NAME]" at bounding box center [230, 94] width 61 height 6
click at [336, 212] on span "Move" at bounding box center [338, 210] width 13 height 6
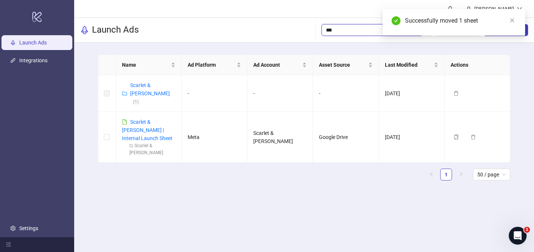
click at [337, 32] on input "***" at bounding box center [368, 30] width 85 height 8
click at [510, 17] on link "Close" at bounding box center [512, 20] width 8 height 8
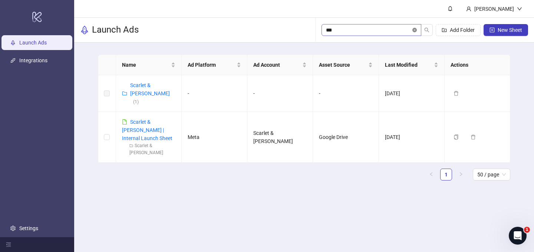
click at [415, 30] on icon "close-circle" at bounding box center [414, 30] width 4 height 4
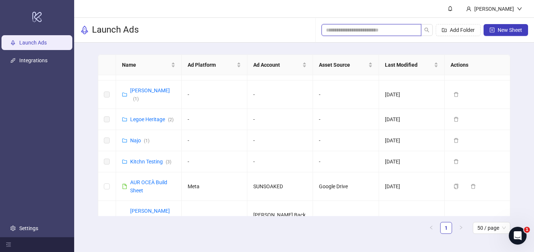
scroll to position [299, 0]
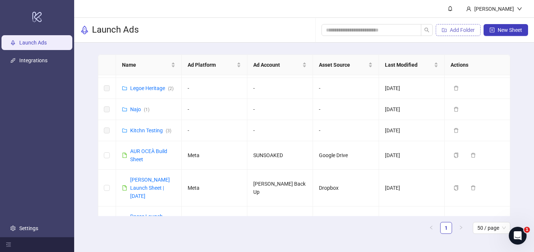
click at [455, 31] on span "Add Folder" at bounding box center [462, 30] width 25 height 6
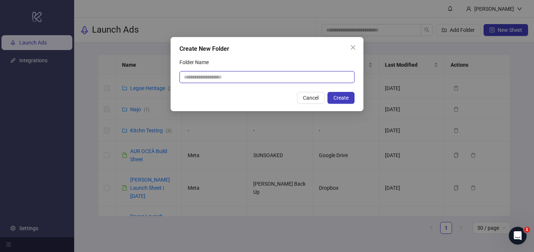
click at [234, 75] on input "Folder Name" at bounding box center [266, 77] width 175 height 12
type input "********"
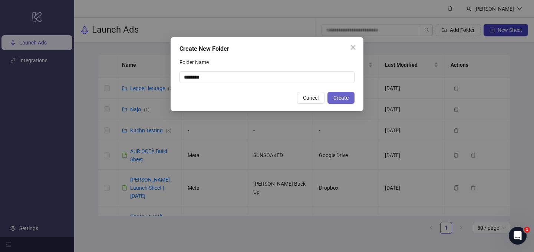
click at [339, 100] on span "Create" at bounding box center [340, 98] width 15 height 6
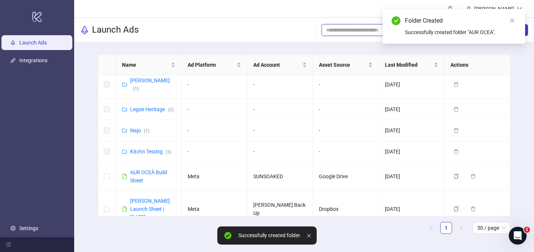
click at [356, 31] on input "search" at bounding box center [368, 30] width 85 height 8
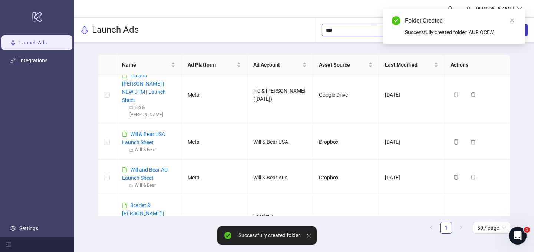
scroll to position [0, 0]
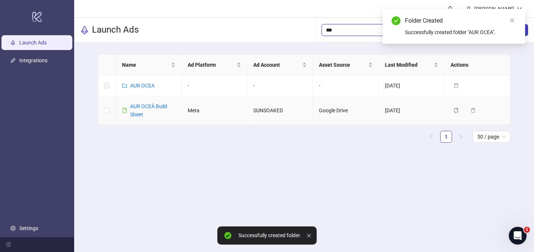
type input "***"
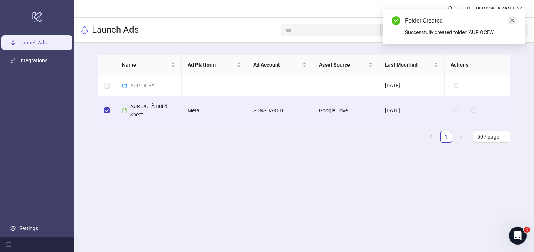
click at [508, 19] on link "Close" at bounding box center [512, 20] width 8 height 8
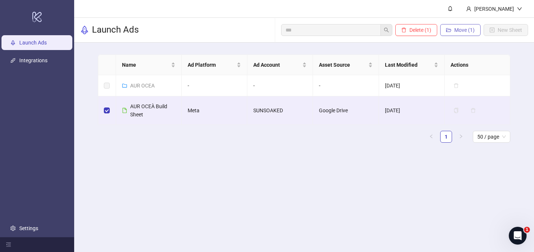
click at [458, 29] on span "Move (1)" at bounding box center [464, 30] width 20 height 6
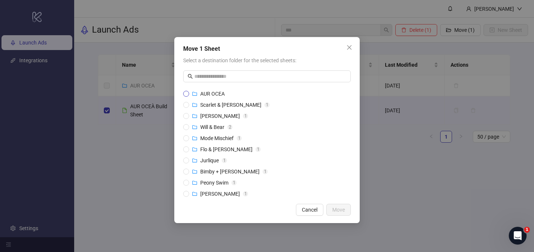
click at [208, 95] on span "AUR OCEA" at bounding box center [212, 94] width 24 height 6
click at [339, 213] on button "Move" at bounding box center [338, 210] width 24 height 12
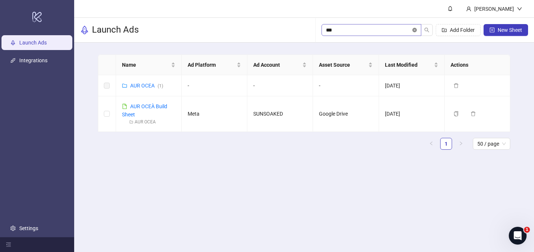
click at [416, 30] on icon "close-circle" at bounding box center [414, 30] width 4 height 4
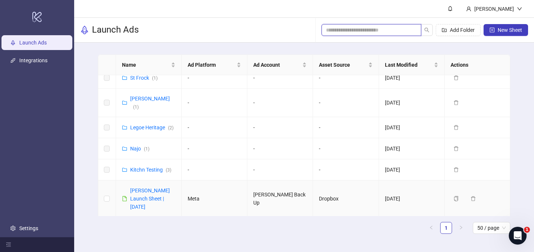
scroll to position [269, 0]
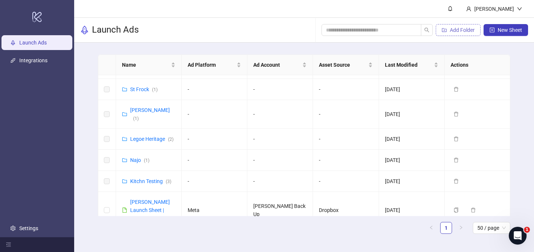
click at [456, 29] on span "Add Folder" at bounding box center [462, 30] width 25 height 6
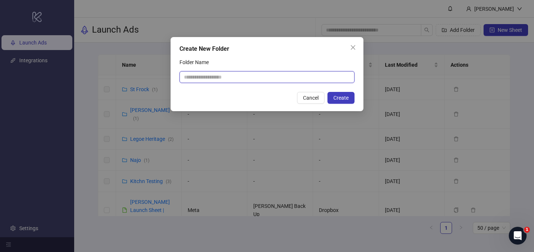
click at [266, 80] on input "Folder Name" at bounding box center [266, 77] width 175 height 12
type input "**********"
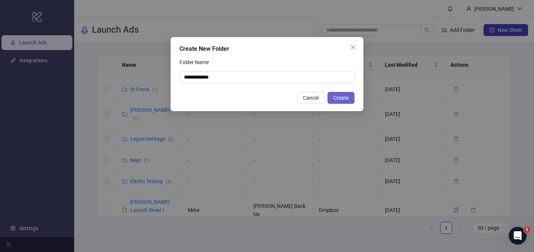
click at [342, 98] on span "Create" at bounding box center [340, 98] width 15 height 6
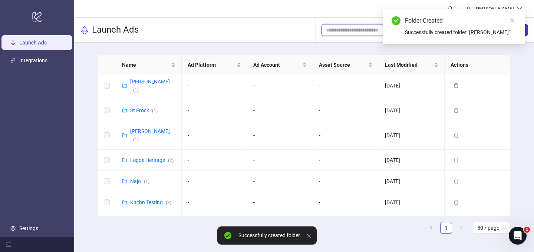
click at [367, 33] on input "search" at bounding box center [368, 30] width 85 height 8
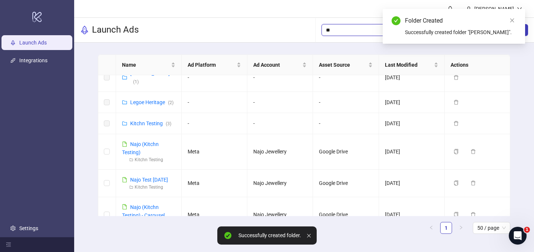
scroll to position [0, 0]
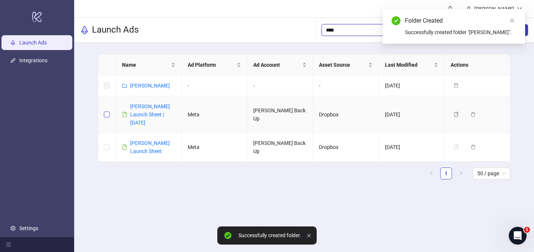
type input "****"
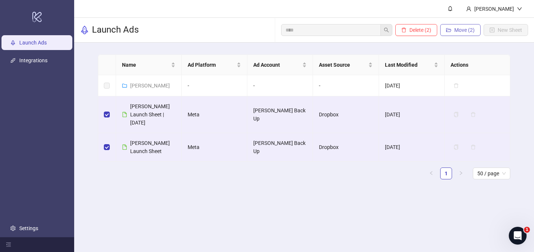
click at [456, 27] on span "Move (2)" at bounding box center [464, 30] width 20 height 6
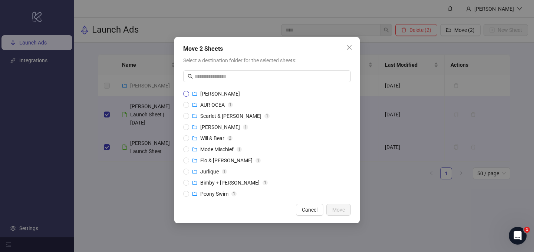
click at [202, 96] on span "[PERSON_NAME]" at bounding box center [220, 94] width 40 height 6
click at [336, 209] on span "Move" at bounding box center [338, 210] width 13 height 6
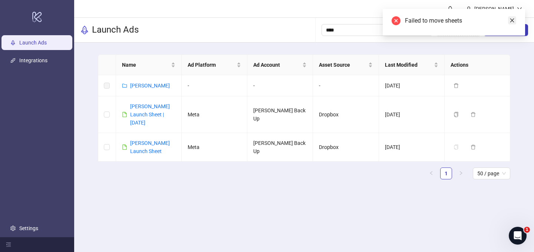
click at [511, 24] on link "Close" at bounding box center [512, 20] width 8 height 8
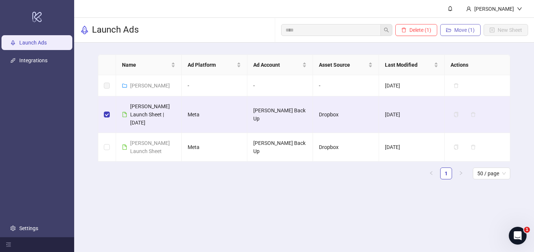
click at [465, 27] on span "Move (1)" at bounding box center [464, 30] width 20 height 6
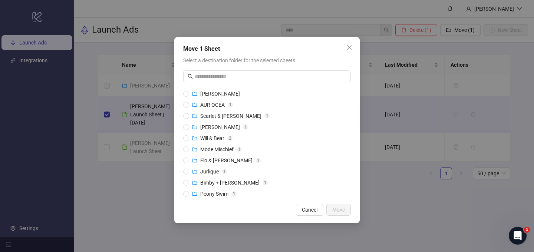
click at [221, 88] on li "[PERSON_NAME]" at bounding box center [267, 93] width 168 height 11
click at [218, 92] on span "[PERSON_NAME]" at bounding box center [220, 94] width 40 height 6
click at [336, 208] on span "Move" at bounding box center [338, 210] width 13 height 6
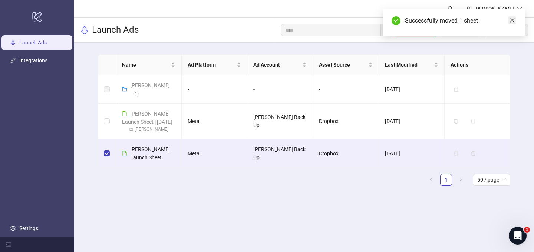
click at [514, 19] on icon "close" at bounding box center [511, 20] width 5 height 5
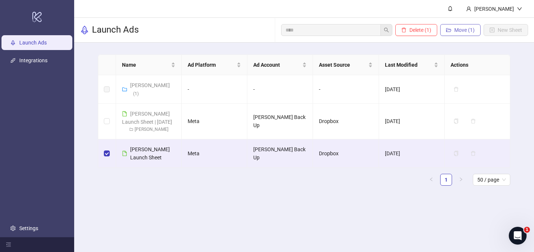
click at [458, 33] on span "Move (1)" at bounding box center [464, 30] width 20 height 6
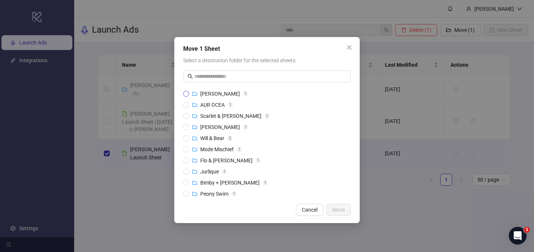
click at [222, 94] on span "[PERSON_NAME]" at bounding box center [220, 94] width 40 height 6
click at [337, 211] on span "Move" at bounding box center [338, 210] width 13 height 6
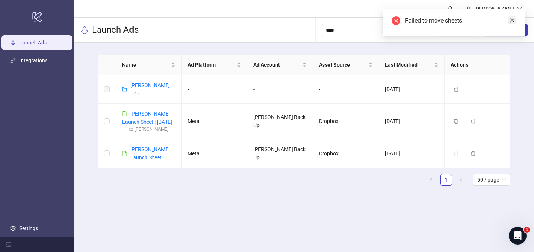
click at [511, 21] on icon "close" at bounding box center [511, 20] width 5 height 5
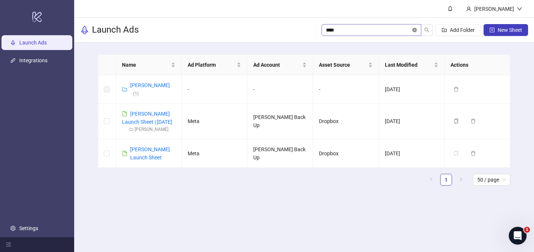
click at [412, 30] on icon "close-circle" at bounding box center [414, 30] width 4 height 4
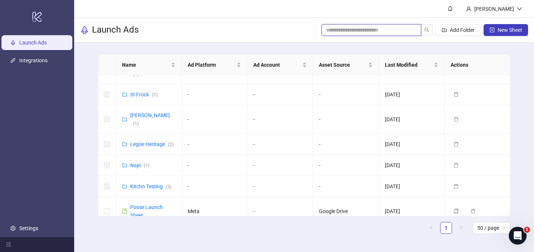
scroll to position [295, 0]
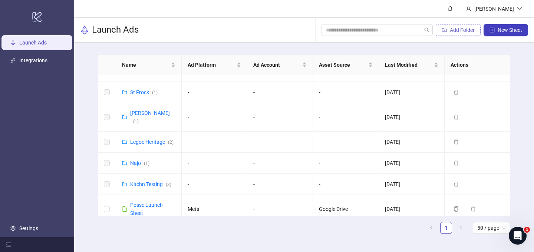
click at [455, 31] on span "Add Folder" at bounding box center [462, 30] width 25 height 6
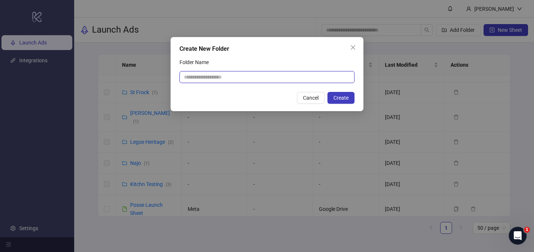
click at [233, 77] on input "Folder Name" at bounding box center [266, 77] width 175 height 12
type input "*****"
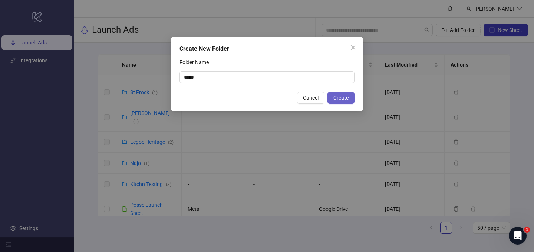
click at [341, 99] on span "Create" at bounding box center [340, 98] width 15 height 6
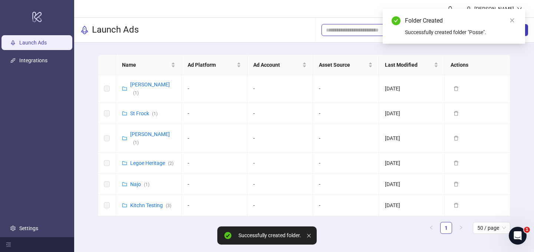
click at [335, 29] on input "search" at bounding box center [368, 30] width 85 height 8
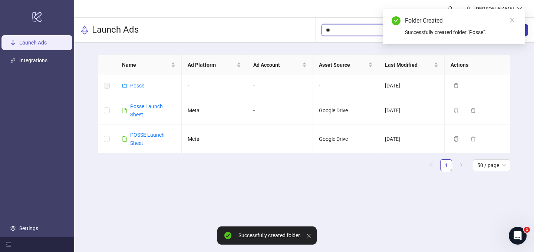
scroll to position [0, 0]
type input "****"
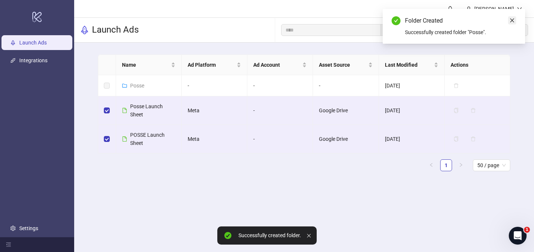
click at [512, 21] on icon "close" at bounding box center [511, 20] width 5 height 5
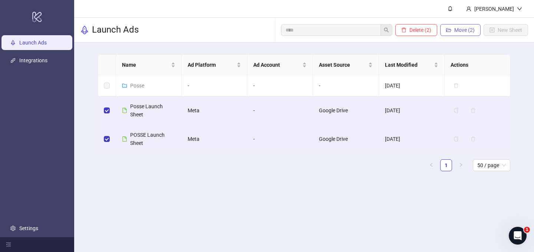
click at [462, 30] on span "Move (2)" at bounding box center [464, 30] width 20 height 6
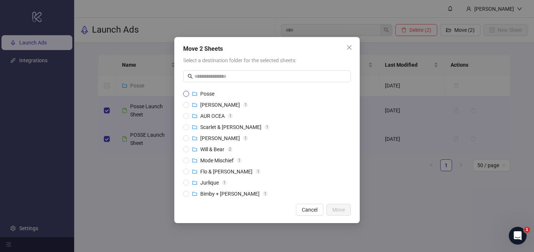
click at [210, 95] on span "Posse" at bounding box center [207, 94] width 14 height 6
click at [337, 212] on span "Move" at bounding box center [338, 210] width 13 height 6
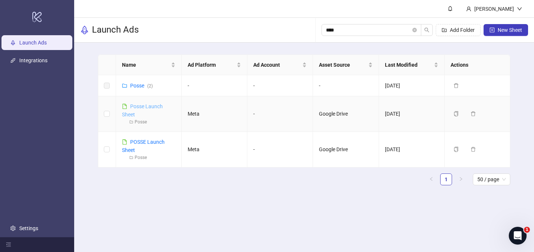
click at [149, 105] on link "Posse Launch Sheet" at bounding box center [142, 110] width 41 height 14
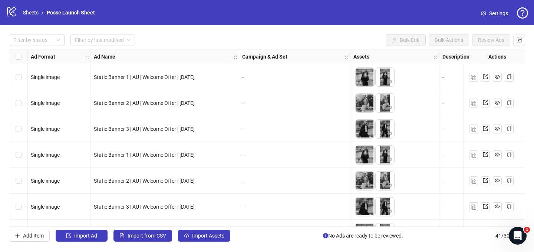
click at [499, 13] on span "Settings" at bounding box center [498, 13] width 19 height 8
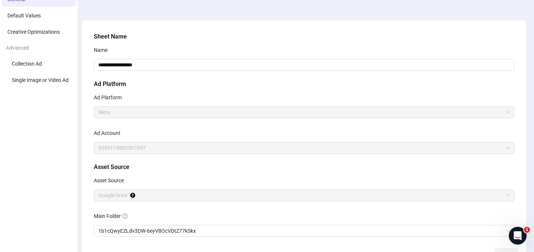
scroll to position [57, 0]
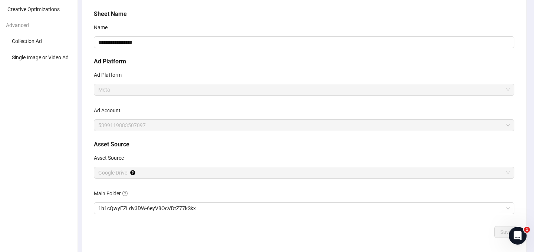
drag, startPoint x: 144, startPoint y: 126, endPoint x: 99, endPoint y: 125, distance: 45.2
click at [99, 125] on span "5399119883507097" at bounding box center [304, 125] width 412 height 11
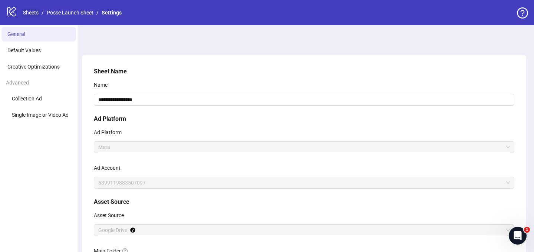
click at [28, 13] on link "Sheets" at bounding box center [31, 13] width 19 height 8
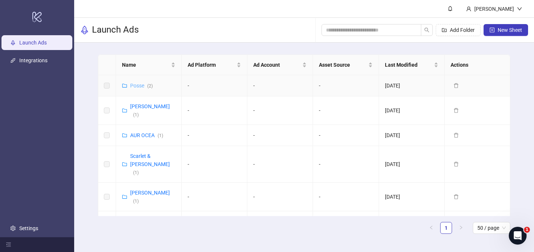
click at [134, 86] on link "Posse ( 2 )" at bounding box center [141, 86] width 23 height 6
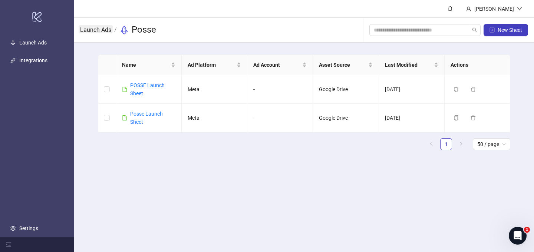
click at [106, 30] on link "Launch Ads" at bounding box center [96, 29] width 34 height 8
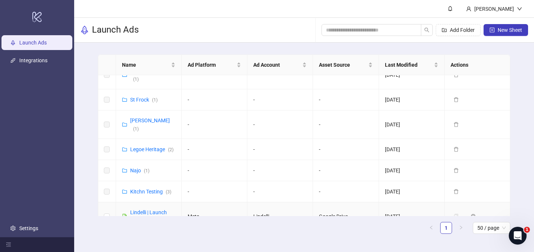
scroll to position [331, 0]
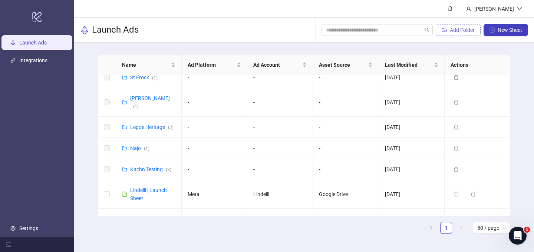
click at [459, 28] on span "Add Folder" at bounding box center [462, 30] width 25 height 6
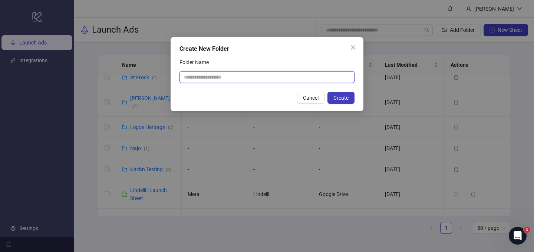
click at [253, 77] on input "Folder Name" at bounding box center [266, 77] width 175 height 12
type input "********"
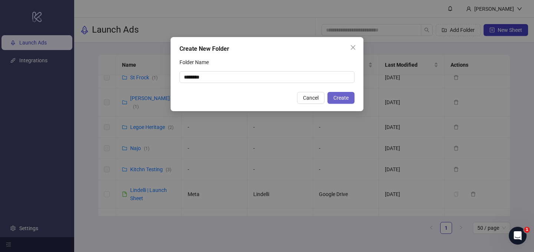
click at [341, 100] on span "Create" at bounding box center [340, 98] width 15 height 6
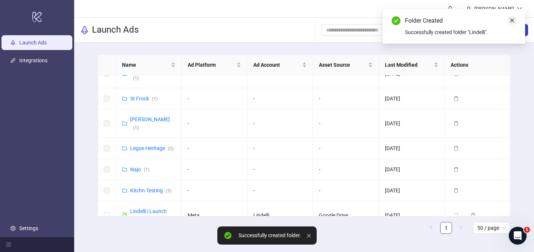
click at [511, 20] on icon "close" at bounding box center [511, 20] width 5 height 5
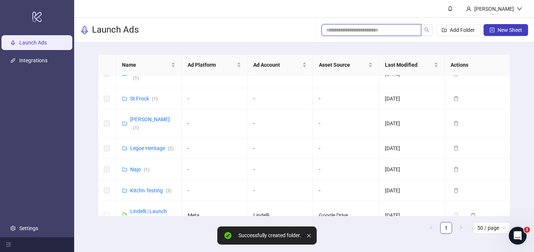
click at [335, 27] on input "search" at bounding box center [368, 30] width 85 height 8
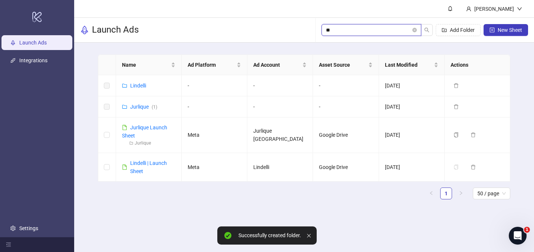
scroll to position [0, 0]
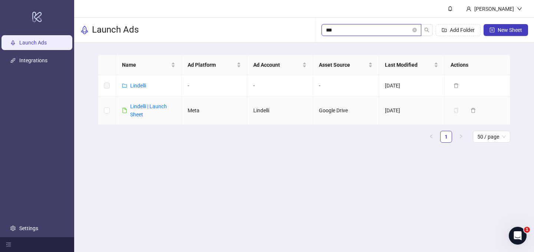
type input "***"
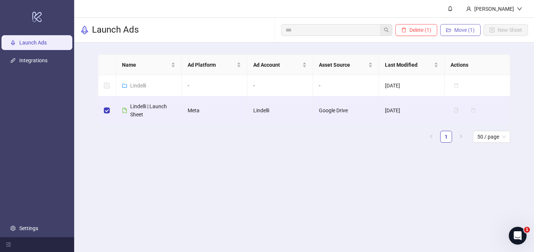
click at [463, 32] on span "Move (1)" at bounding box center [464, 30] width 20 height 6
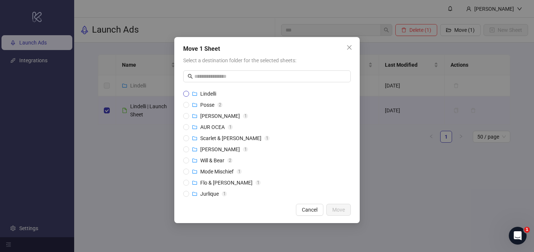
click at [209, 94] on span "Lindelli" at bounding box center [208, 94] width 16 height 6
click at [340, 209] on span "Move" at bounding box center [338, 210] width 13 height 6
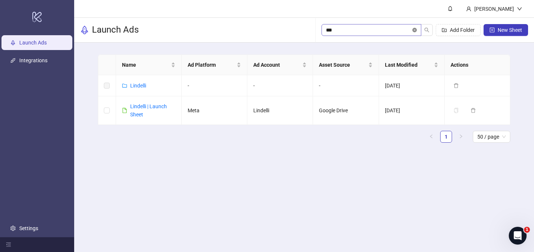
click at [414, 30] on icon "close-circle" at bounding box center [414, 30] width 4 height 4
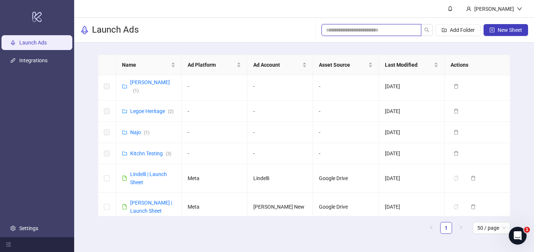
scroll to position [364, 0]
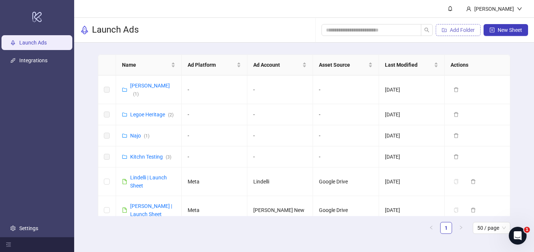
click at [460, 30] on span "Add Folder" at bounding box center [462, 30] width 25 height 6
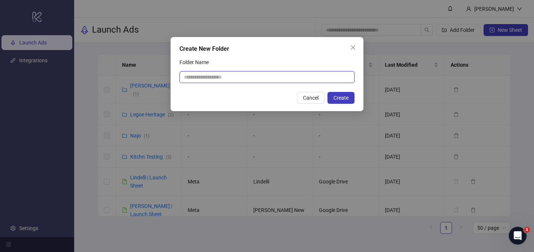
click at [301, 76] on input "Folder Name" at bounding box center [266, 77] width 175 height 12
type input "******"
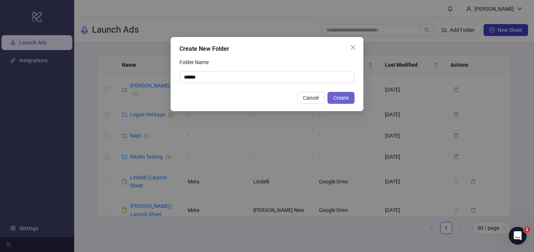
click at [344, 98] on span "Create" at bounding box center [340, 98] width 15 height 6
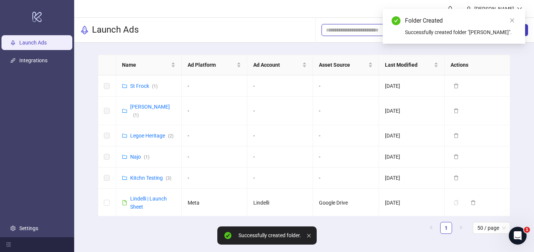
click at [366, 32] on input "search" at bounding box center [368, 30] width 85 height 8
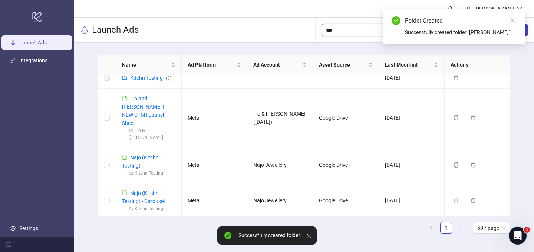
scroll to position [0, 0]
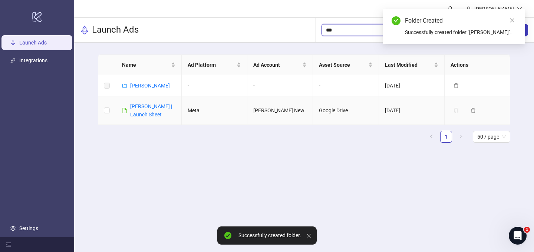
type input "***"
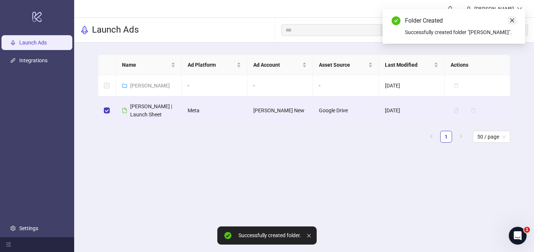
click at [512, 18] on icon "close" at bounding box center [511, 20] width 5 height 5
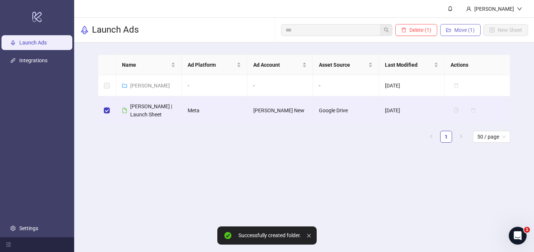
click at [461, 30] on span "Move (1)" at bounding box center [464, 30] width 20 height 6
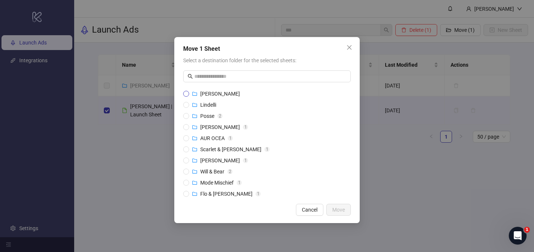
click at [209, 96] on span "Kinney" at bounding box center [220, 94] width 40 height 6
click at [339, 209] on span "Move" at bounding box center [338, 210] width 13 height 6
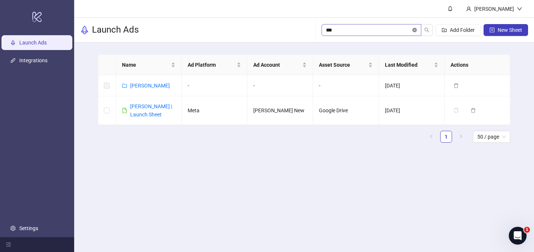
click at [414, 31] on icon "close-circle" at bounding box center [414, 30] width 4 height 4
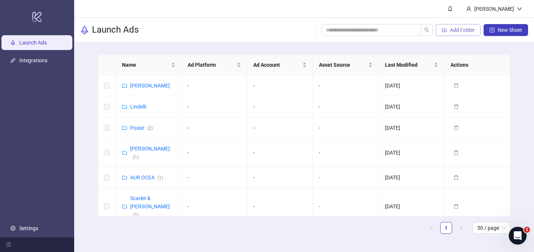
click at [454, 32] on span "Add Folder" at bounding box center [462, 30] width 25 height 6
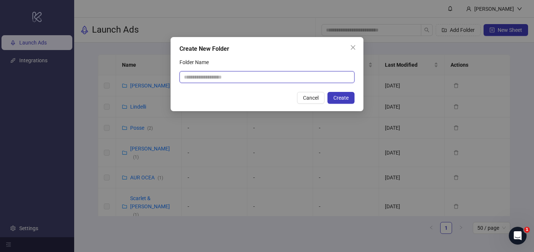
click at [220, 73] on input "Folder Name" at bounding box center [266, 77] width 175 height 12
paste input "**********"
type input "**********"
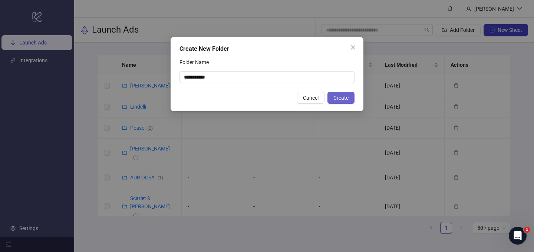
click at [340, 96] on span "Create" at bounding box center [340, 98] width 15 height 6
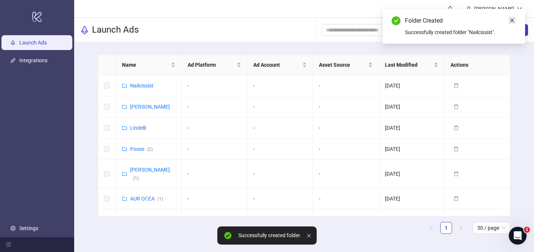
click at [511, 18] on icon "close" at bounding box center [511, 20] width 5 height 5
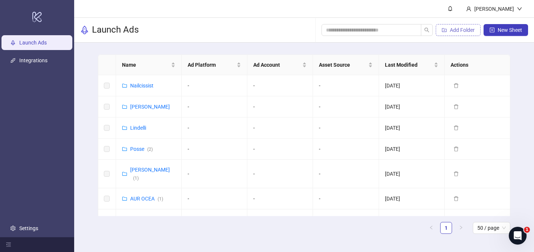
click at [457, 32] on span "Add Folder" at bounding box center [462, 30] width 25 height 6
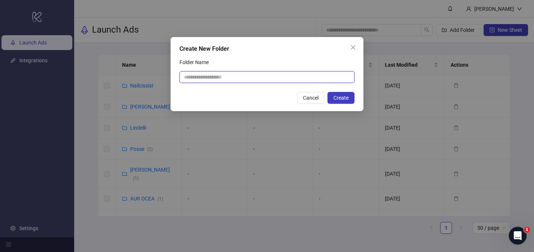
click at [190, 79] on input "Folder Name" at bounding box center [266, 77] width 175 height 12
paste input "*********"
type input "*********"
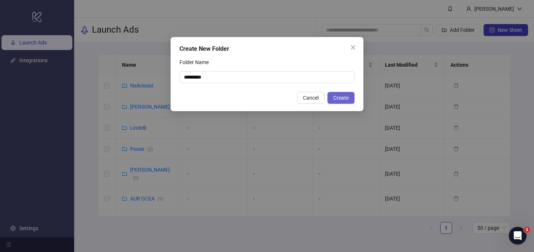
click at [342, 98] on span "Create" at bounding box center [340, 98] width 15 height 6
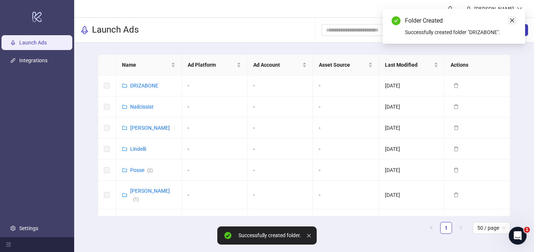
click at [512, 21] on icon "close" at bounding box center [511, 20] width 5 height 5
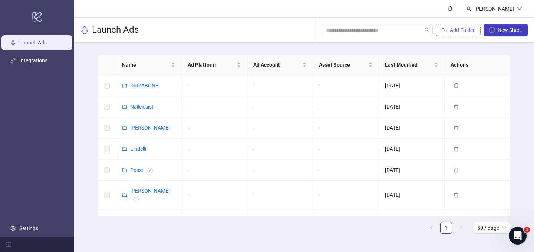
click at [452, 28] on span "Add Folder" at bounding box center [462, 30] width 25 height 6
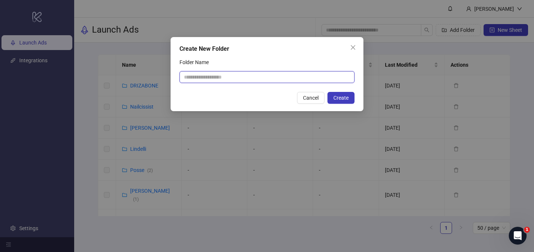
click at [232, 77] on input "Folder Name" at bounding box center [266, 77] width 175 height 12
paste input "**********"
type input "**********"
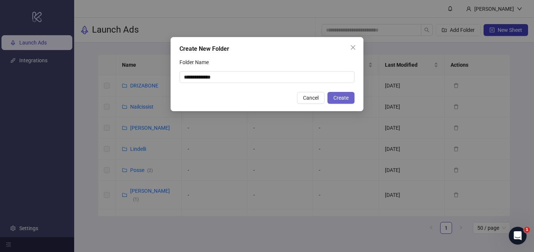
click at [344, 98] on span "Create" at bounding box center [340, 98] width 15 height 6
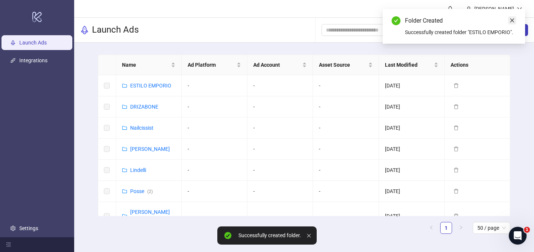
click at [512, 20] on icon "close" at bounding box center [512, 21] width 4 height 4
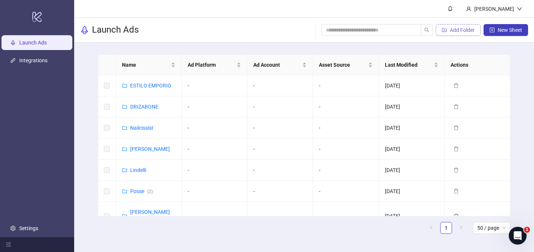
click at [448, 33] on button "Add Folder" at bounding box center [458, 30] width 45 height 12
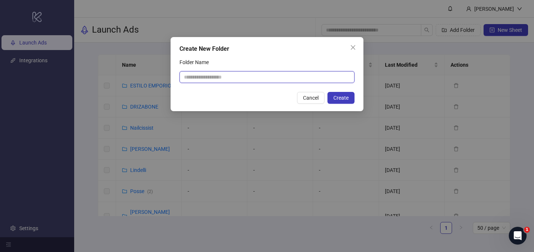
click at [252, 77] on input "Folder Name" at bounding box center [266, 77] width 175 height 12
paste input "*********"
type input "*********"
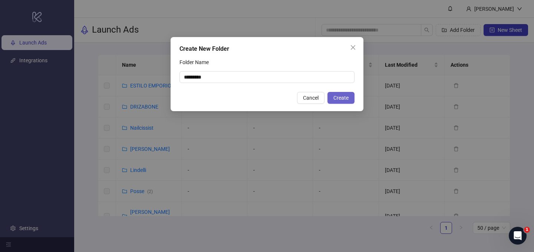
click at [344, 102] on button "Create" at bounding box center [340, 98] width 27 height 12
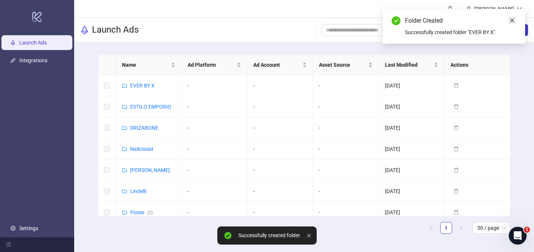
click at [511, 20] on icon "close" at bounding box center [511, 20] width 5 height 5
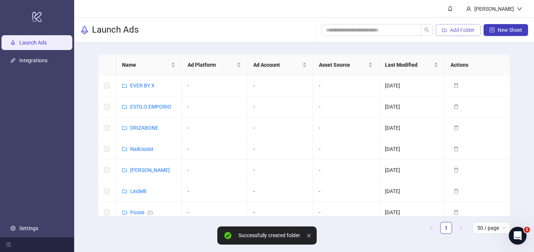
click at [465, 27] on span "Add Folder" at bounding box center [462, 30] width 25 height 6
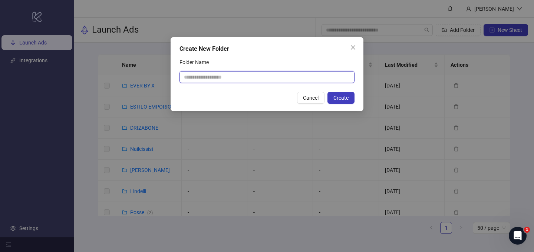
click at [284, 78] on input "Folder Name" at bounding box center [266, 77] width 175 height 12
paste input "**********"
type input "**********"
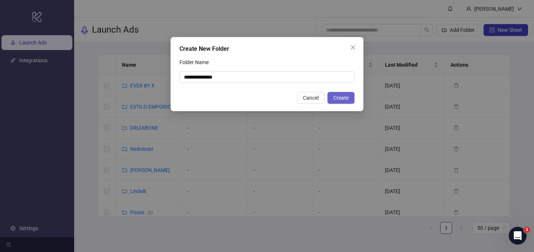
click at [351, 100] on button "Create" at bounding box center [340, 98] width 27 height 12
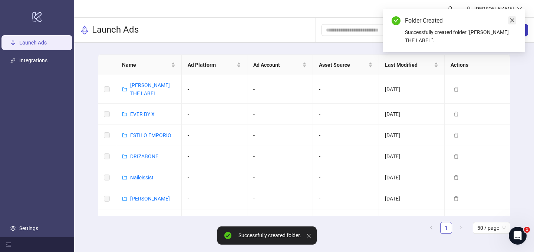
click at [513, 20] on icon "close" at bounding box center [511, 20] width 5 height 5
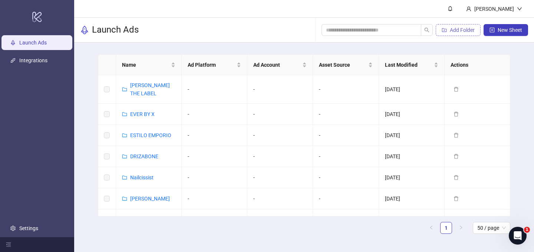
click at [450, 31] on span "Add Folder" at bounding box center [462, 30] width 25 height 6
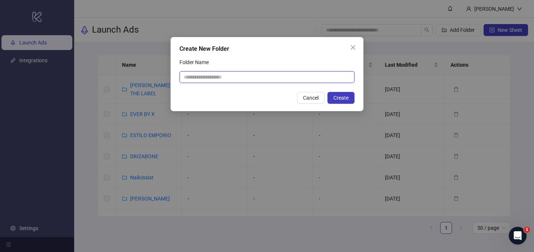
click at [254, 75] on input "Folder Name" at bounding box center [266, 77] width 175 height 12
paste input "**********"
click at [310, 78] on input "**********" at bounding box center [266, 77] width 175 height 12
paste input "text"
type input "******"
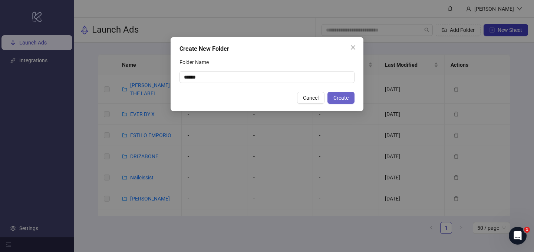
click at [349, 97] on button "Create" at bounding box center [340, 98] width 27 height 12
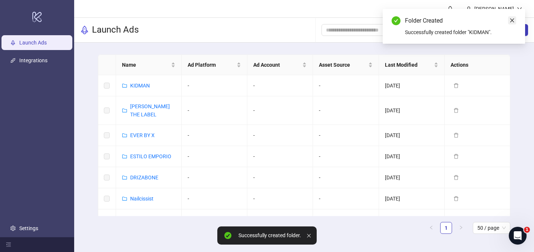
click at [514, 20] on icon "close" at bounding box center [511, 20] width 5 height 5
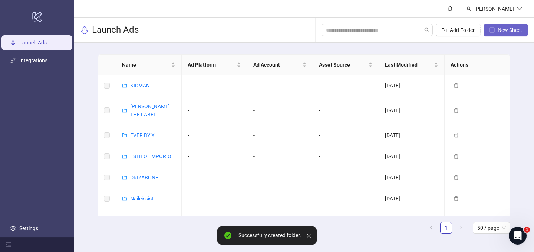
click at [509, 30] on span "New Sheet" at bounding box center [510, 30] width 24 height 6
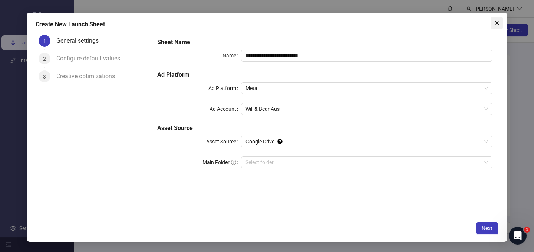
click at [494, 24] on icon "close" at bounding box center [497, 23] width 6 height 6
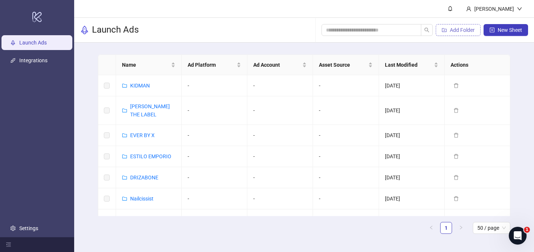
click at [446, 29] on button "Add Folder" at bounding box center [458, 30] width 45 height 12
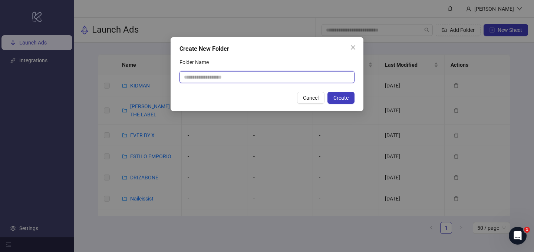
click at [244, 78] on input "Folder Name" at bounding box center [266, 77] width 175 height 12
paste input "**********"
type input "**********"
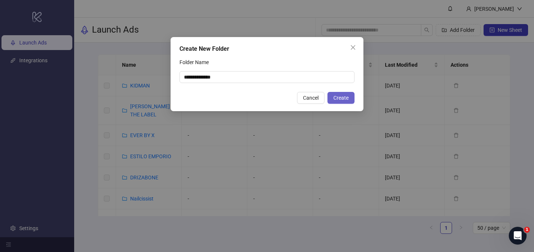
click at [344, 98] on span "Create" at bounding box center [340, 98] width 15 height 6
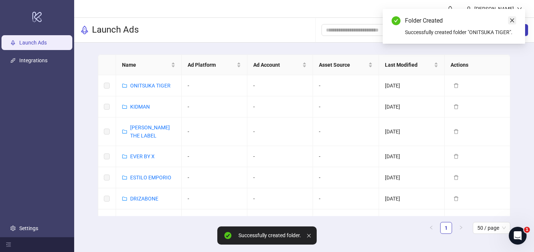
click at [511, 21] on icon "close" at bounding box center [512, 21] width 4 height 4
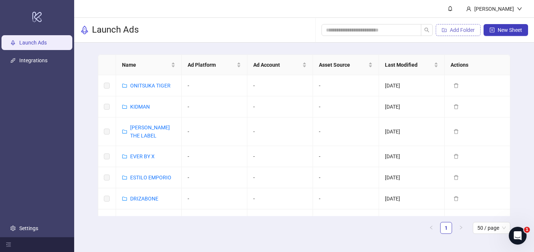
click at [450, 31] on span "Add Folder" at bounding box center [462, 30] width 25 height 6
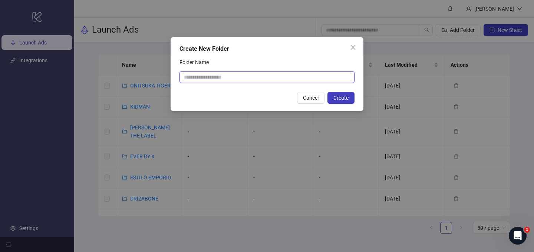
click at [247, 76] on input "Folder Name" at bounding box center [266, 77] width 175 height 12
paste input "**********"
type input "**********"
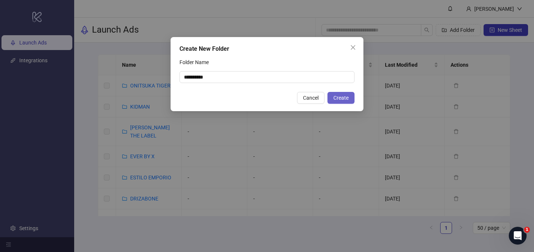
click at [340, 93] on button "Create" at bounding box center [340, 98] width 27 height 12
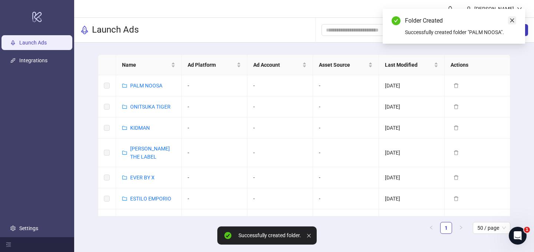
click at [511, 20] on icon "close" at bounding box center [511, 20] width 5 height 5
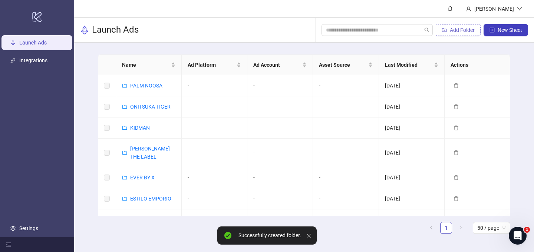
click at [446, 29] on icon "folder-add" at bounding box center [444, 30] width 5 height 4
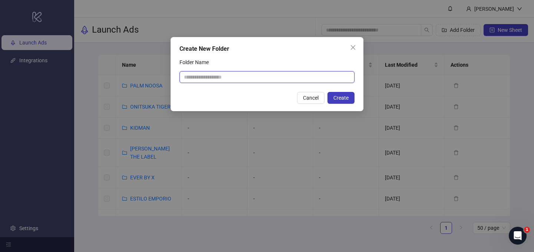
click at [278, 72] on input "Folder Name" at bounding box center [266, 77] width 175 height 12
paste input "*******"
type input "*******"
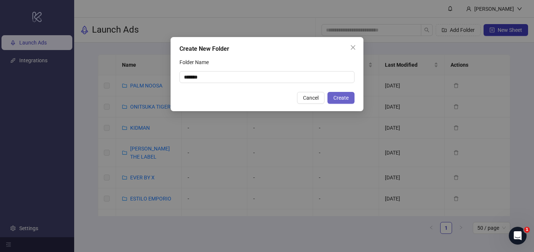
click at [343, 100] on span "Create" at bounding box center [340, 98] width 15 height 6
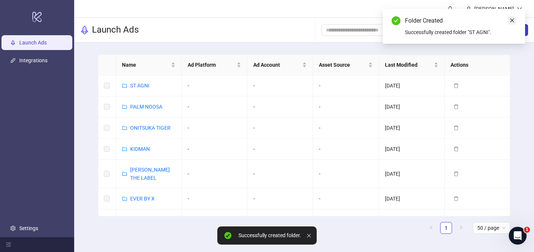
click at [511, 20] on icon "close" at bounding box center [511, 20] width 5 height 5
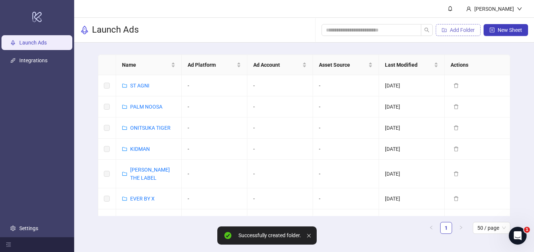
click at [452, 30] on span "Add Folder" at bounding box center [462, 30] width 25 height 6
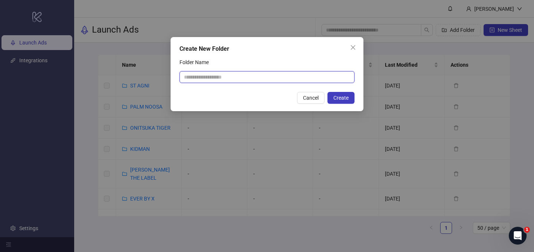
click at [258, 76] on input "Folder Name" at bounding box center [266, 77] width 175 height 12
paste input "**********"
type input "**********"
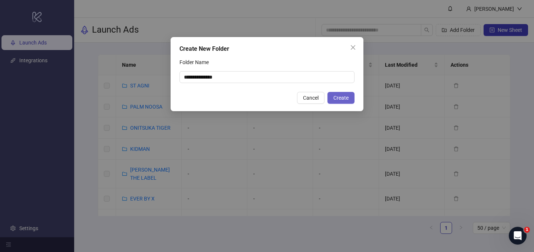
click at [334, 98] on span "Create" at bounding box center [340, 98] width 15 height 6
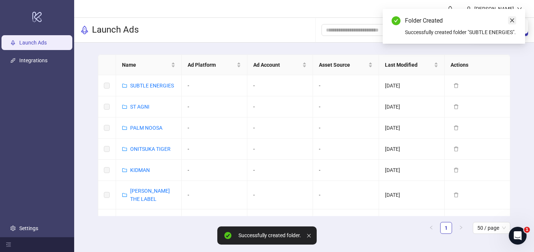
click at [509, 20] on icon "close" at bounding box center [511, 20] width 5 height 5
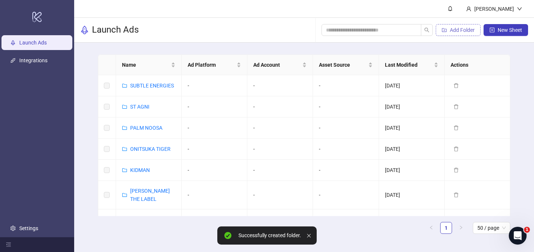
click at [455, 29] on span "Add Folder" at bounding box center [462, 30] width 25 height 6
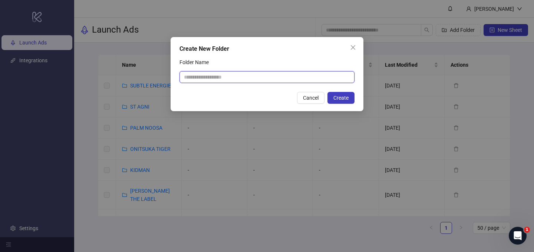
click at [278, 79] on input "Folder Name" at bounding box center [266, 77] width 175 height 12
paste input "**********"
type input "**********"
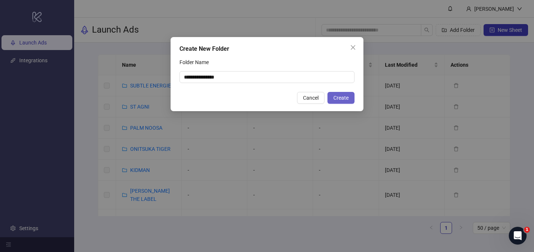
click at [342, 97] on span "Create" at bounding box center [340, 98] width 15 height 6
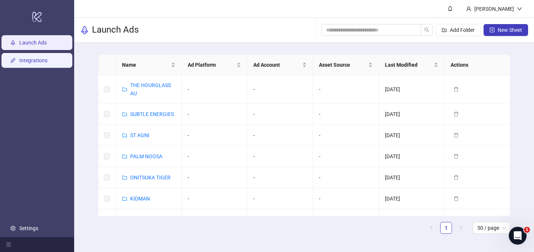
click at [42, 62] on link "Integrations" at bounding box center [33, 60] width 28 height 6
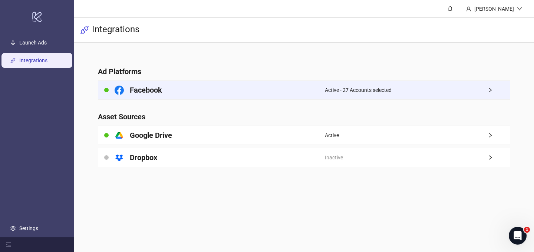
click at [368, 88] on span "Active - 27 Accounts selected" at bounding box center [358, 90] width 67 height 8
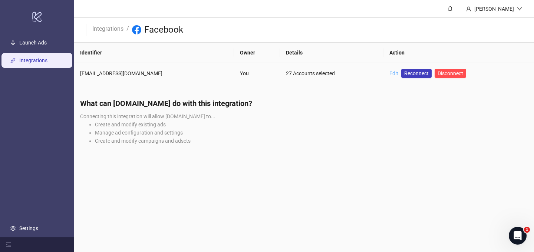
click at [393, 72] on link "Edit" at bounding box center [393, 73] width 9 height 6
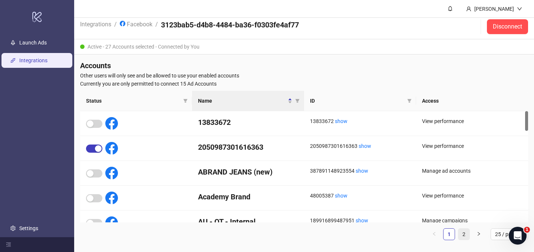
click at [463, 231] on link "2" at bounding box center [463, 234] width 11 height 11
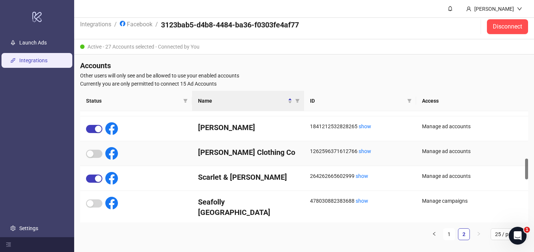
scroll to position [253, 0]
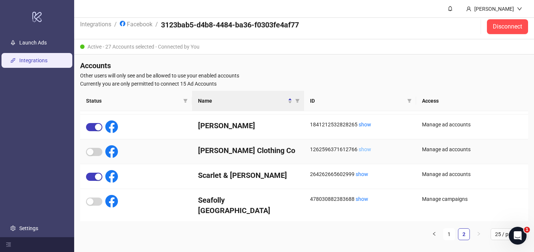
click at [365, 149] on link "show" at bounding box center [365, 149] width 13 height 6
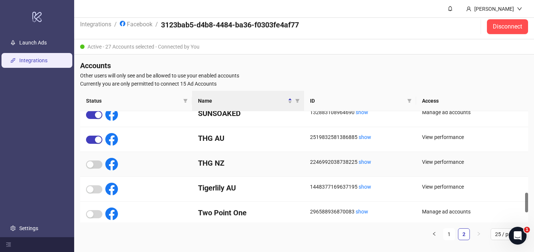
scroll to position [459, 0]
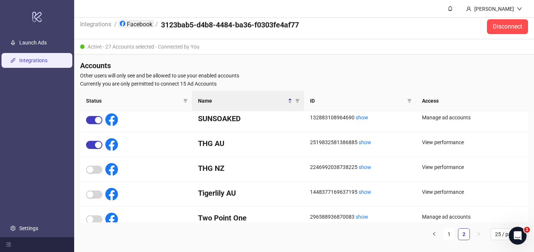
click at [139, 23] on link "Facebook" at bounding box center [136, 24] width 36 height 8
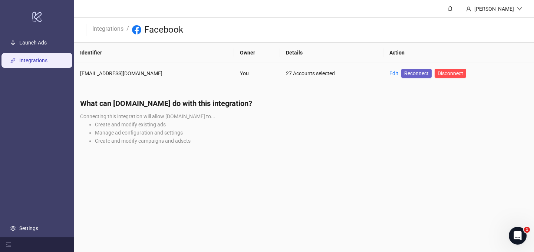
click at [411, 76] on span "Reconnect" at bounding box center [416, 73] width 24 height 8
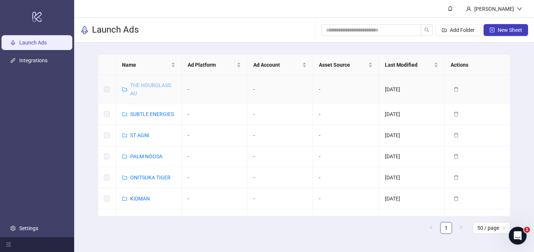
click at [146, 84] on link "THE HOURGLASS AU" at bounding box center [150, 89] width 41 height 14
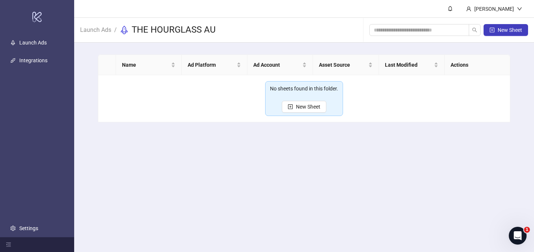
click at [199, 22] on div "Launch Ads / THE HOURGLASS AU" at bounding box center [148, 30] width 136 height 24
click at [205, 29] on h3 "THE HOURGLASS AU" at bounding box center [174, 30] width 84 height 12
click at [217, 29] on div "Launch Ads / THE HOURGLASS AU New Sheet" at bounding box center [304, 30] width 460 height 25
click at [99, 29] on link "Launch Ads" at bounding box center [96, 29] width 34 height 8
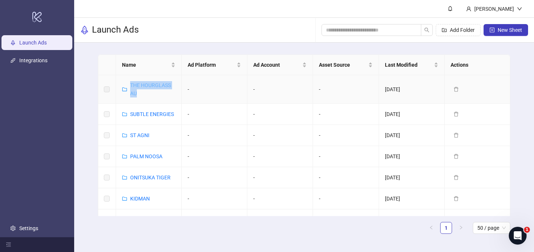
click at [133, 85] on link "THE HOURGLASS AU" at bounding box center [150, 89] width 41 height 14
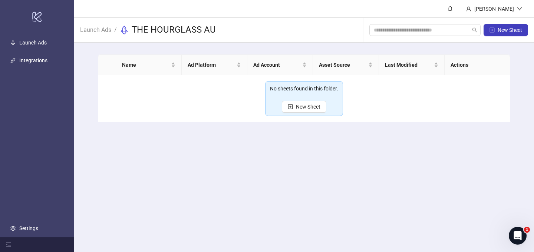
click at [178, 30] on h3 "THE HOURGLASS AU" at bounding box center [174, 30] width 84 height 12
click at [147, 33] on h3 "THE HOURGLASS AU" at bounding box center [174, 30] width 84 height 12
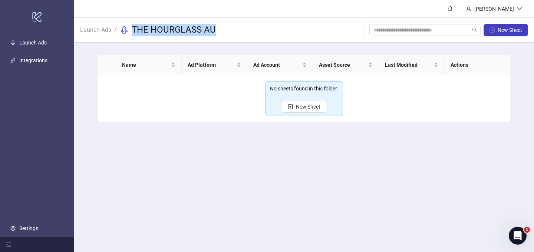
click at [193, 34] on h3 "THE HOURGLASS AU" at bounding box center [174, 30] width 84 height 12
click at [215, 31] on h3 "THE HOURGLASS AU" at bounding box center [174, 30] width 84 height 12
click at [220, 30] on div "Launch Ads / THE HOURGLASS AU New Sheet" at bounding box center [304, 30] width 460 height 25
click at [212, 30] on h3 "THE HOURGLASS AU" at bounding box center [174, 30] width 84 height 12
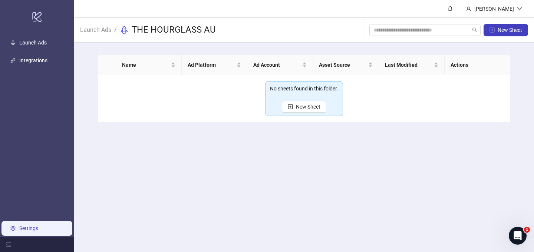
click at [33, 229] on link "Settings" at bounding box center [28, 228] width 19 height 6
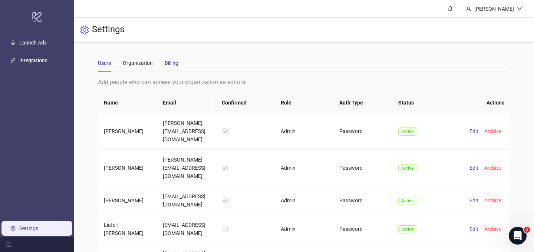
click at [176, 63] on div "Billing" at bounding box center [172, 63] width 14 height 8
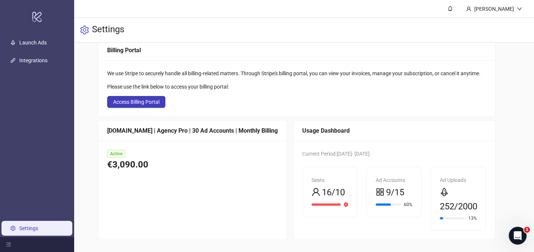
scroll to position [37, 0]
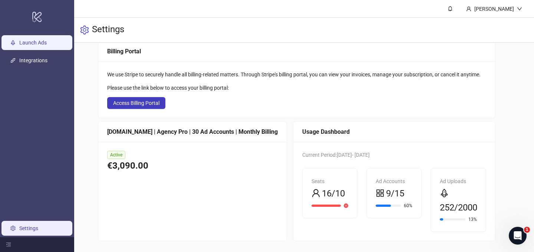
click at [39, 40] on link "Launch Ads" at bounding box center [32, 43] width 27 height 6
